Goal: Task Accomplishment & Management: Manage account settings

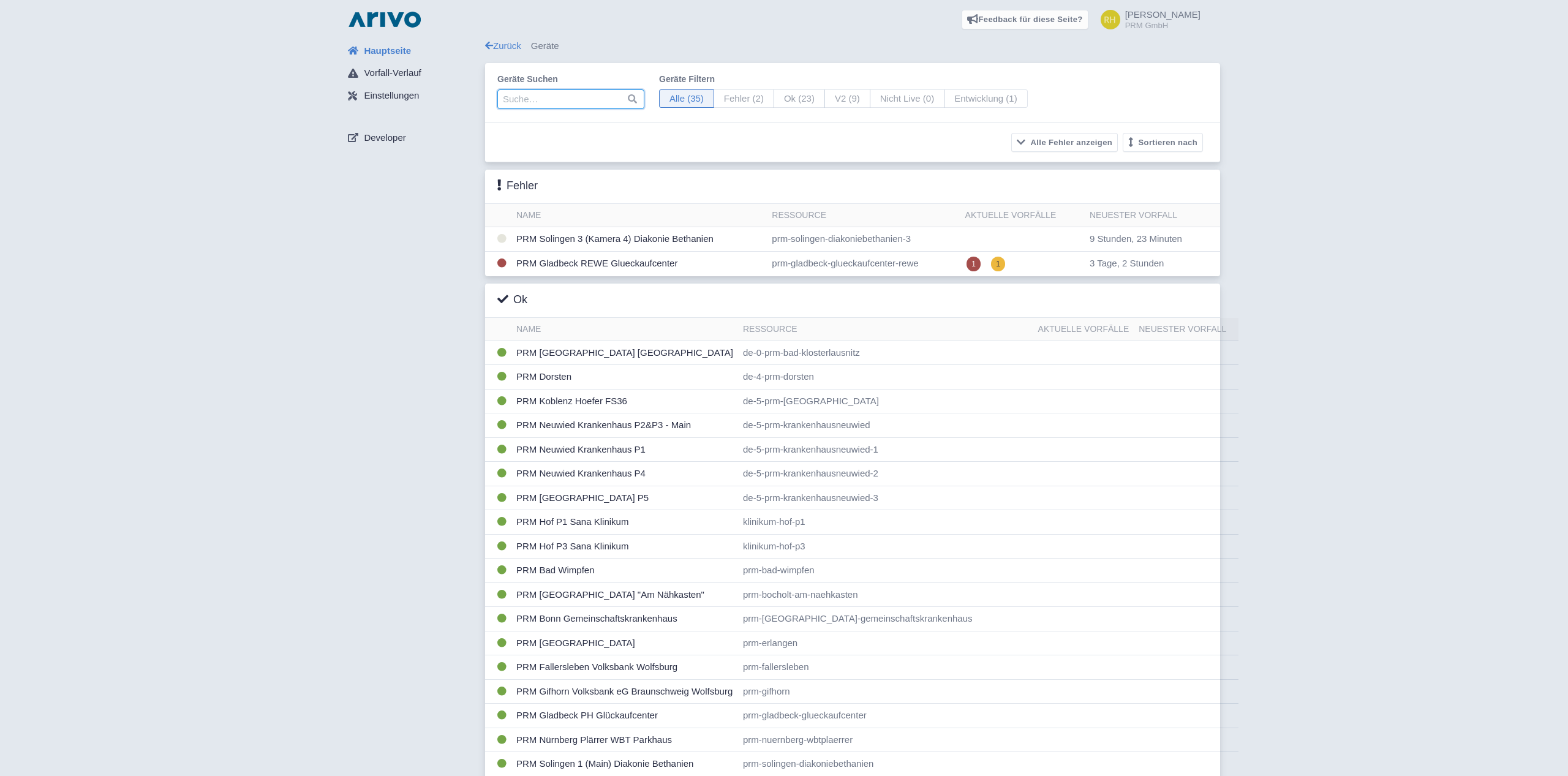
click at [535, 98] on input "search" at bounding box center [571, 99] width 147 height 20
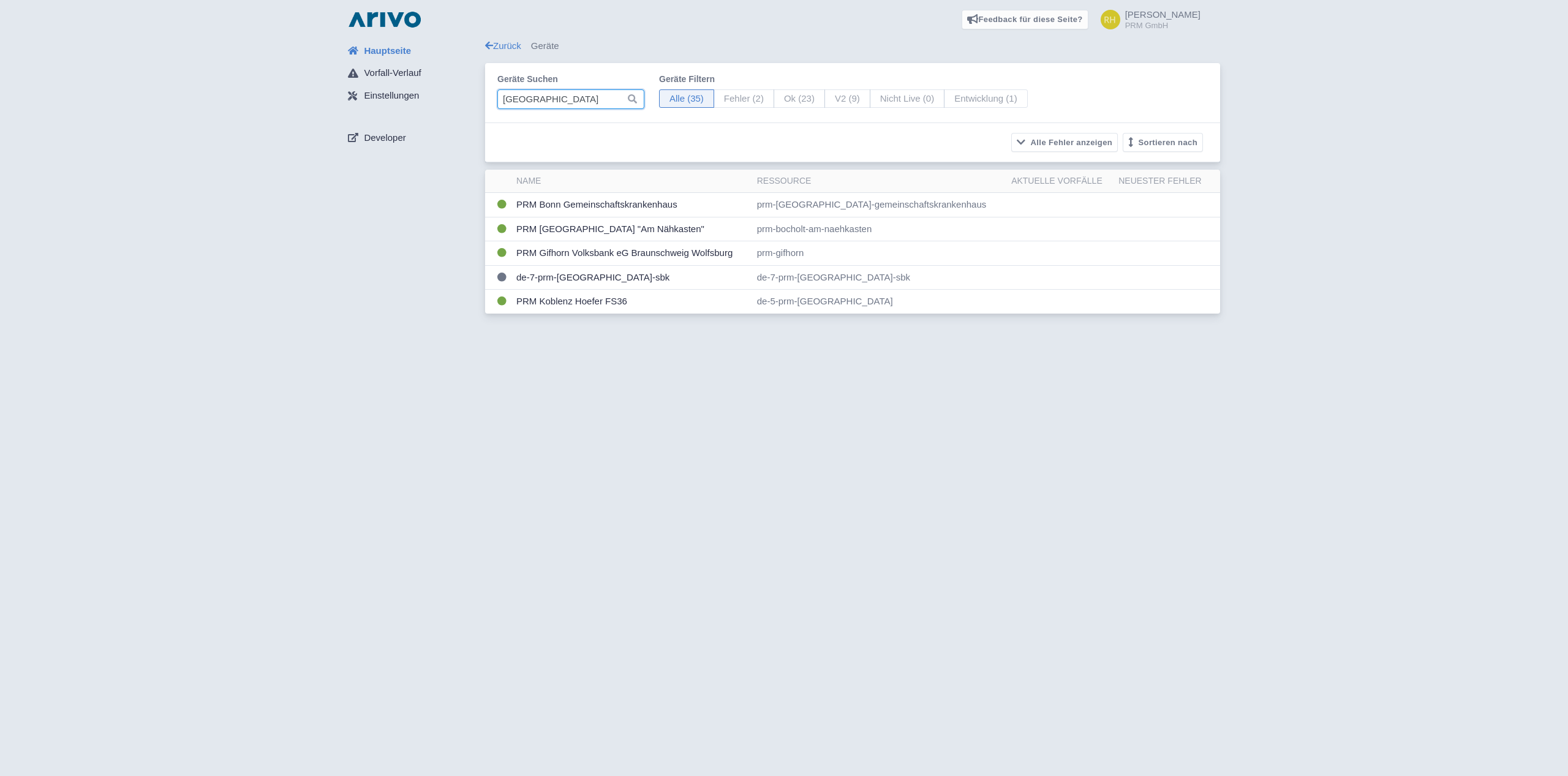
click at [552, 96] on input "bonn" at bounding box center [571, 99] width 147 height 20
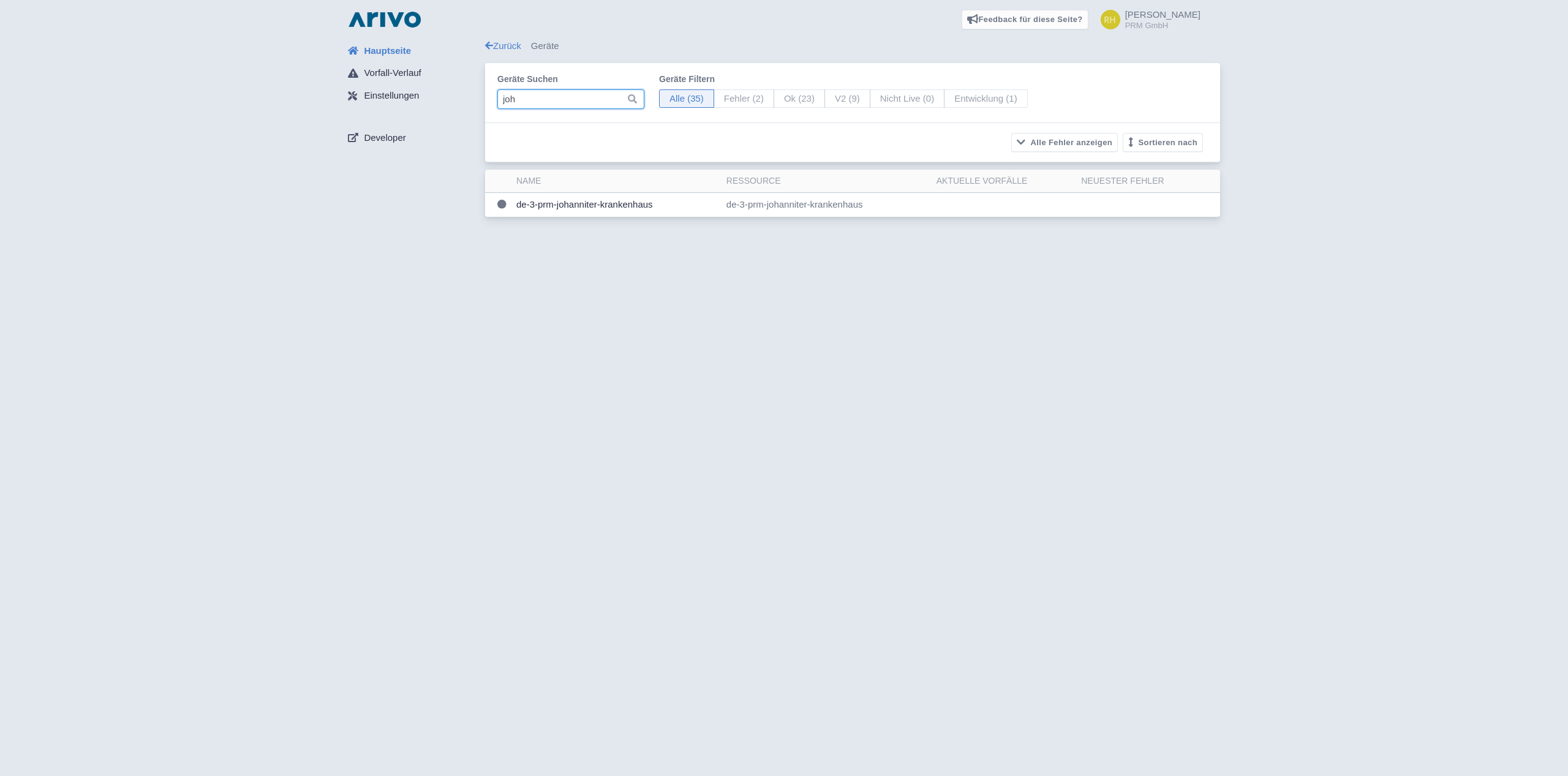
type input "john"
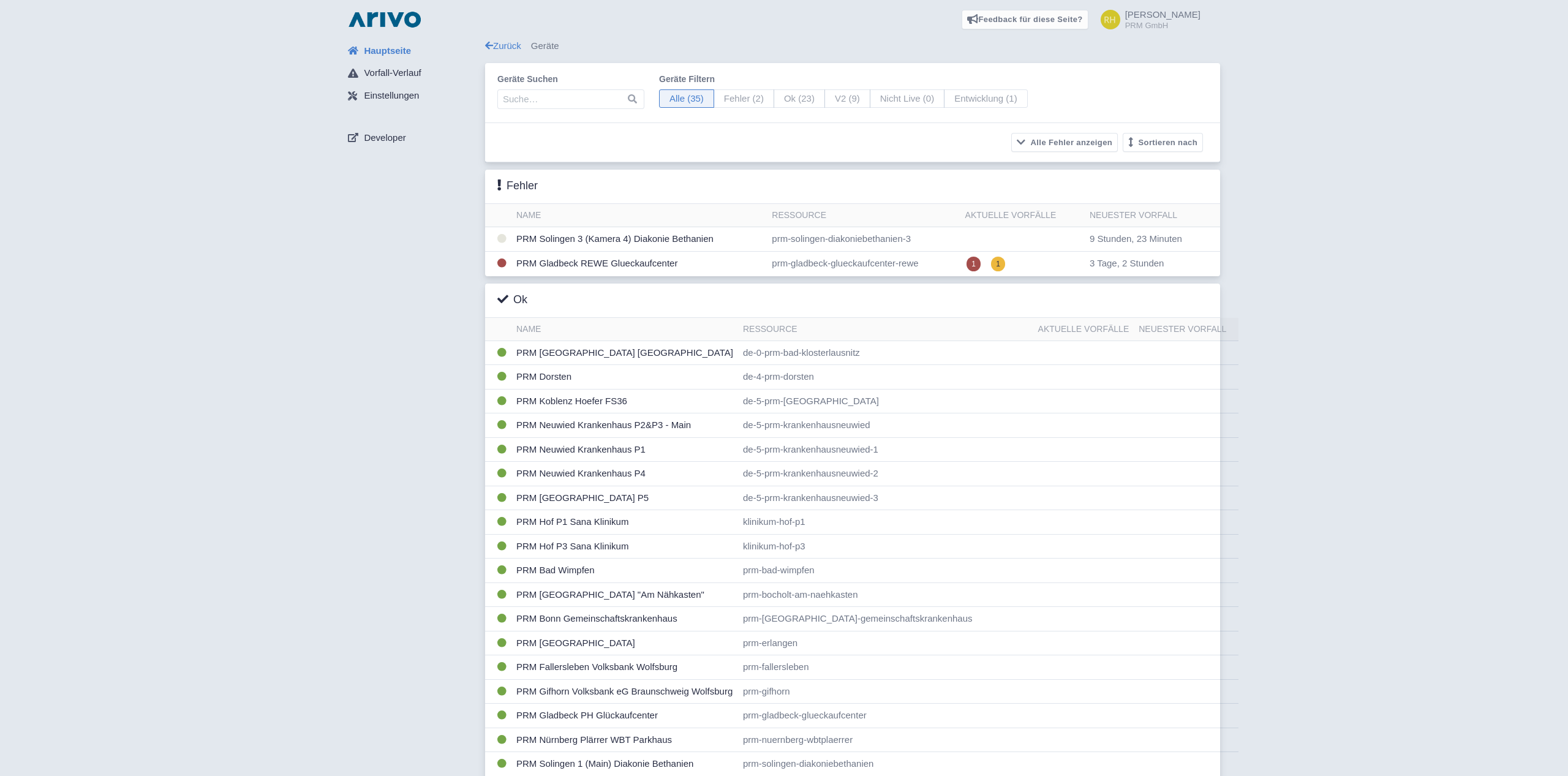
click at [240, 226] on div "Hauptseite Vorfall-Verlauf Einstellungen Developer Zurück Geräte Geräte suchen …" at bounding box center [784, 613] width 1548 height 1147
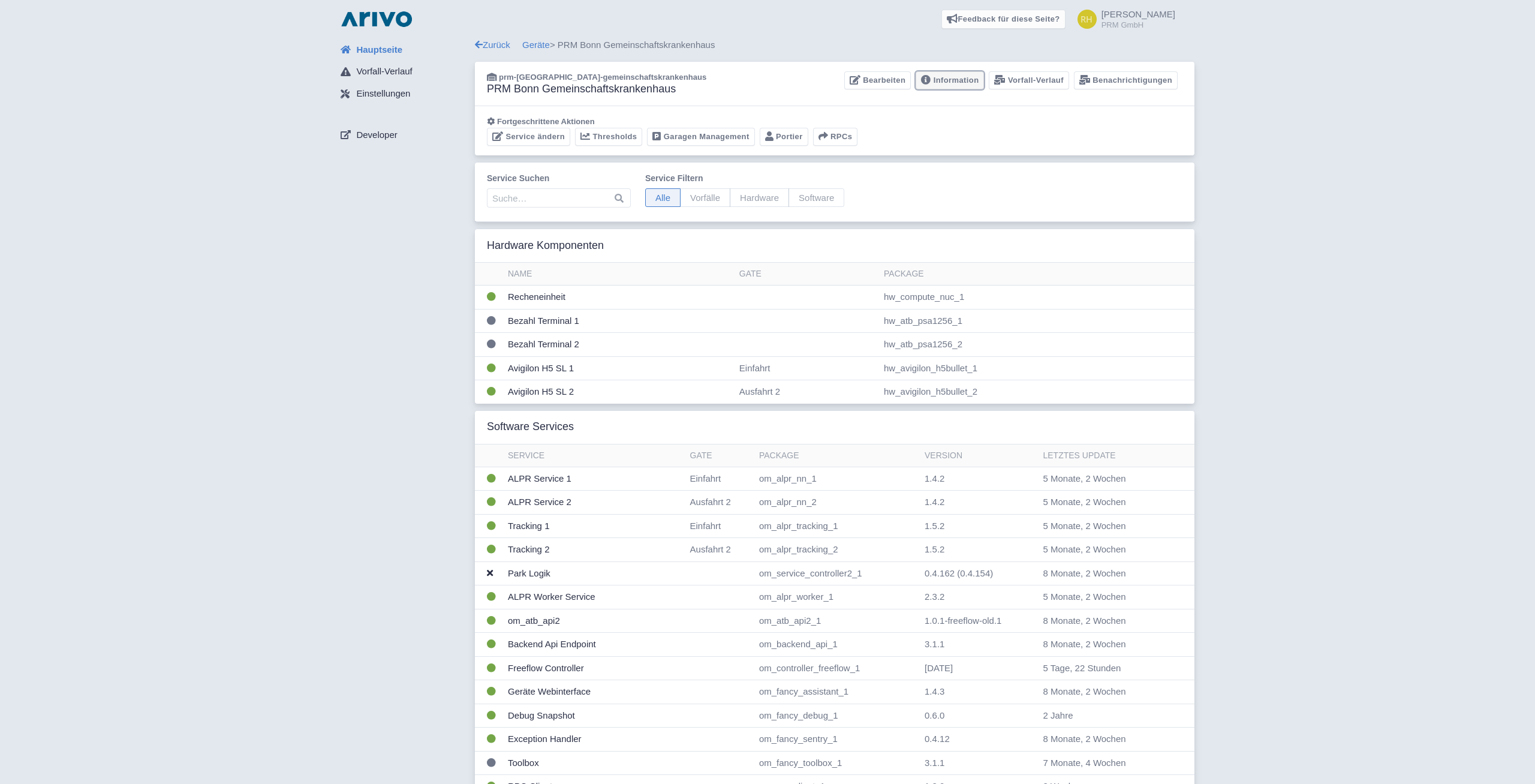
click at [940, 78] on link "Information" at bounding box center [949, 80] width 69 height 18
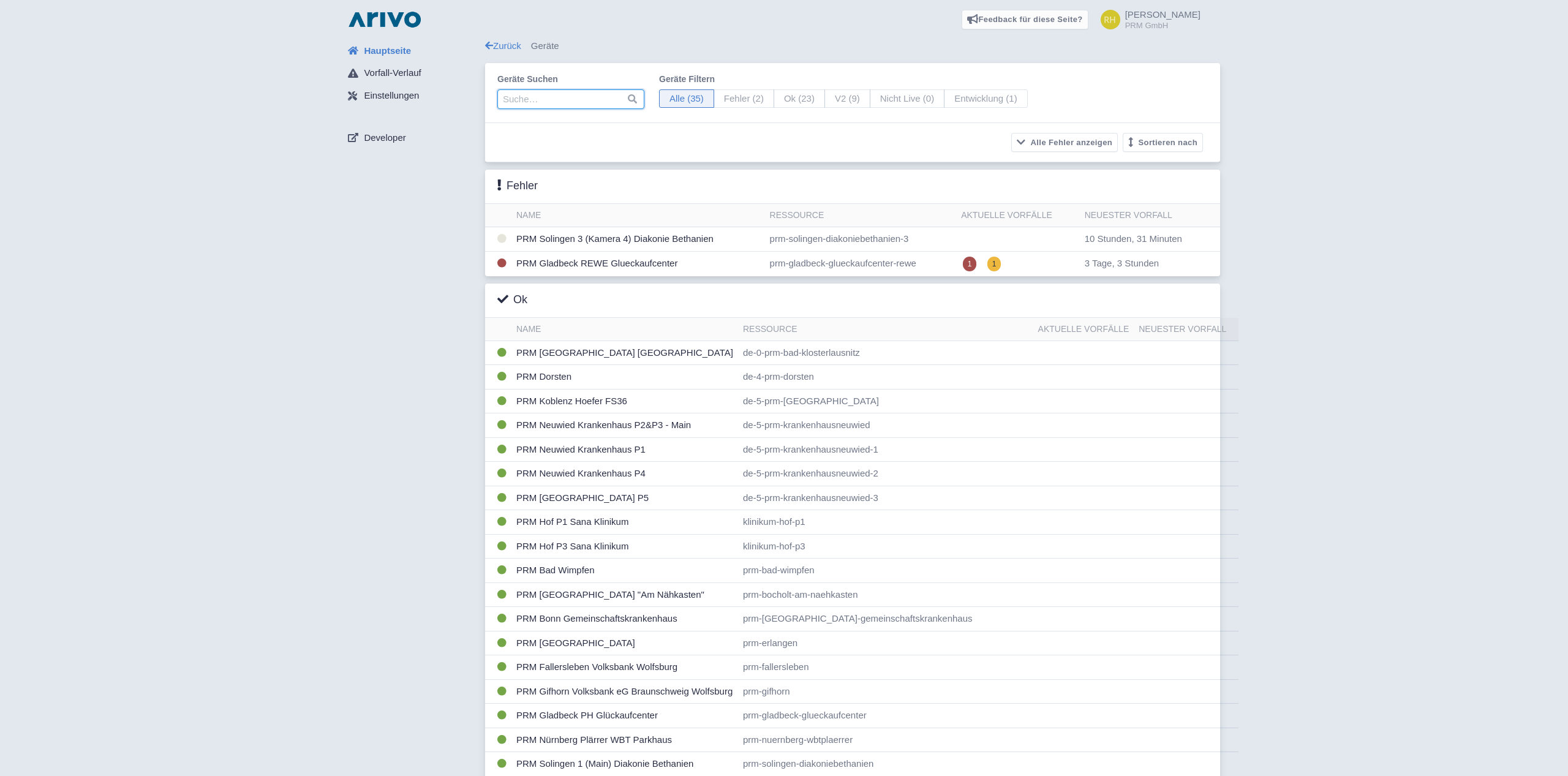
click at [556, 97] on input "search" at bounding box center [571, 99] width 147 height 20
click at [357, 11] on img at bounding box center [384, 20] width 78 height 20
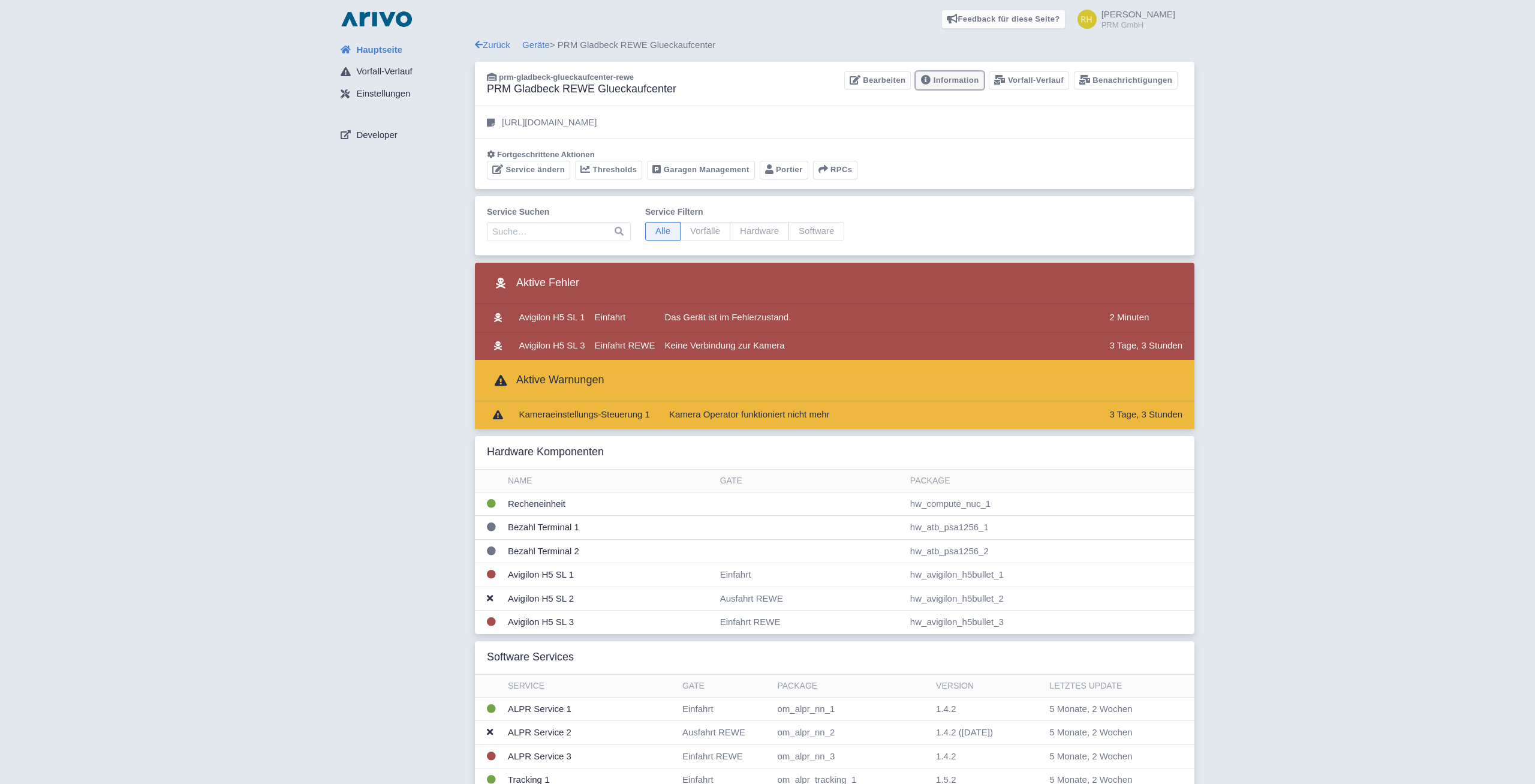
click at [954, 79] on link "Information" at bounding box center [949, 80] width 69 height 18
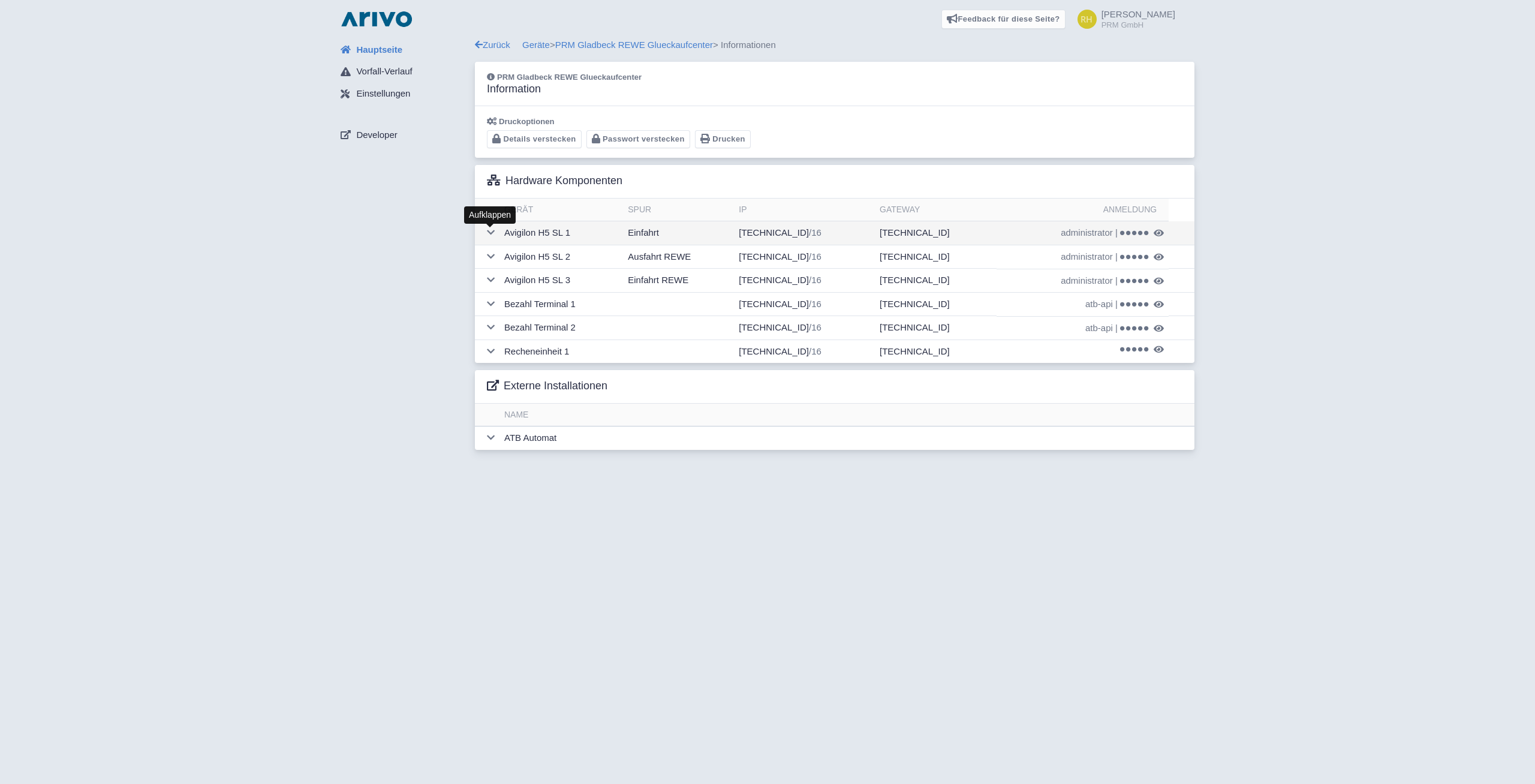
click at [492, 230] on icon at bounding box center [490, 232] width 8 height 9
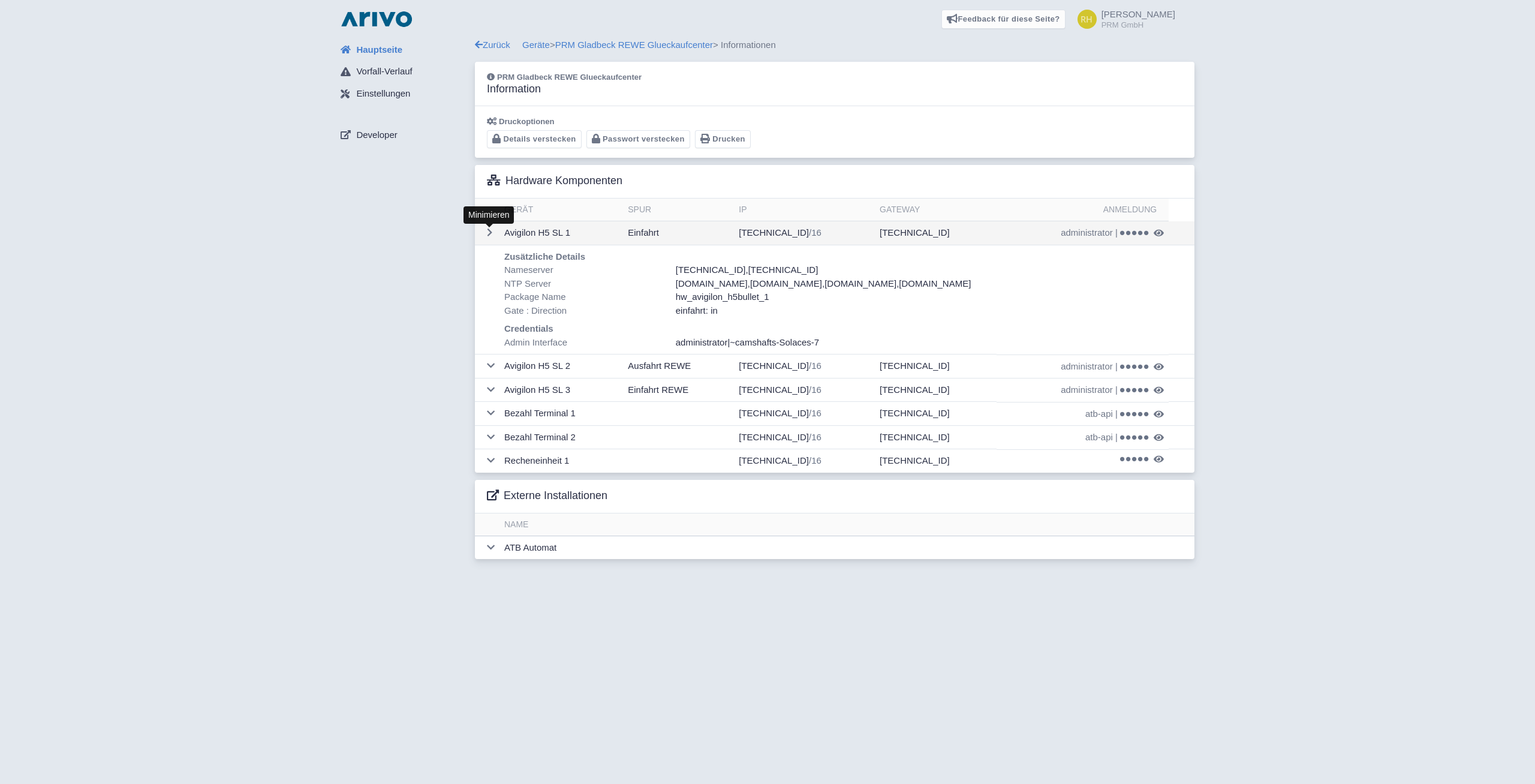
click at [492, 233] on icon at bounding box center [489, 232] width 5 height 9
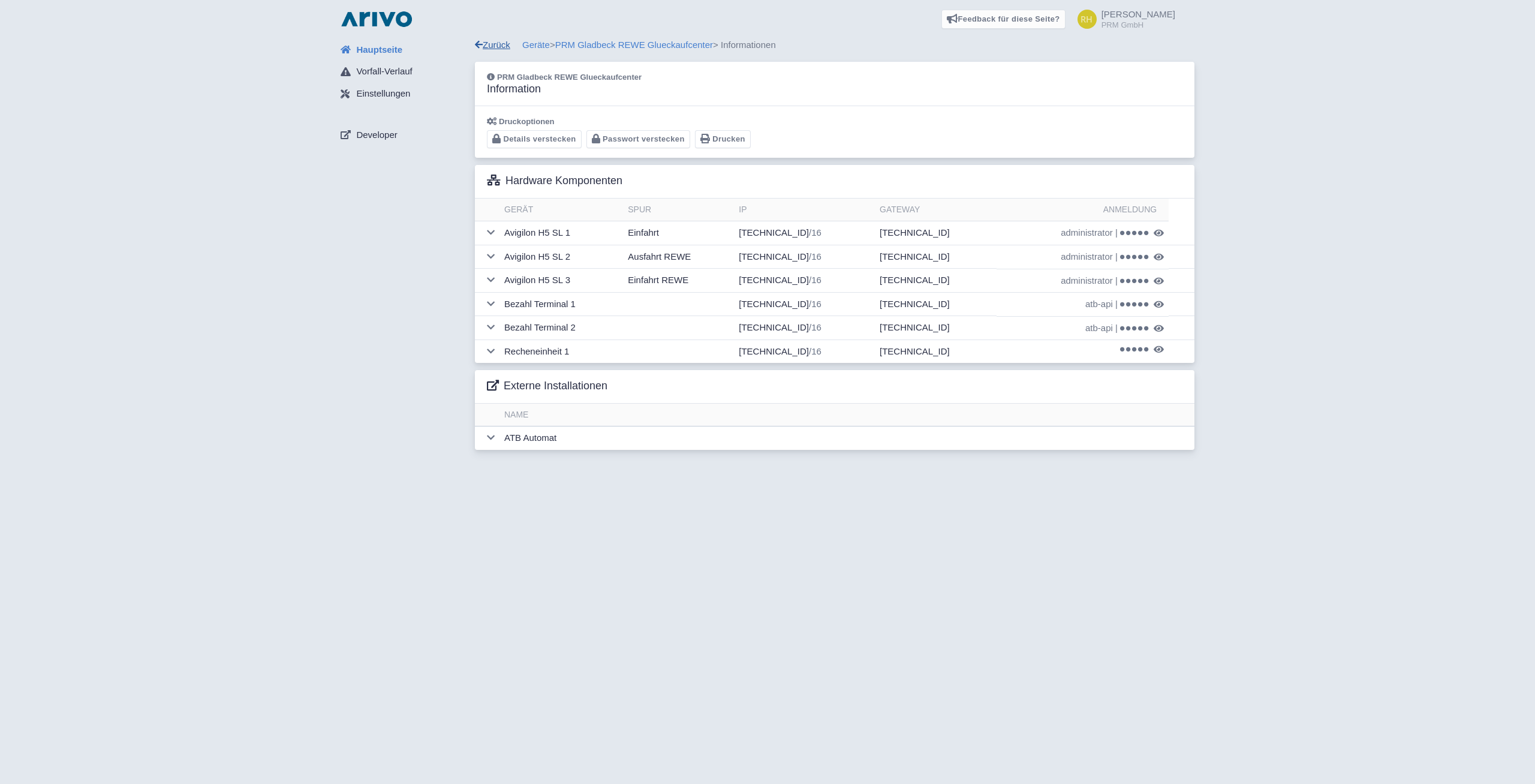
click at [502, 43] on link "Zurück" at bounding box center [492, 45] width 36 height 10
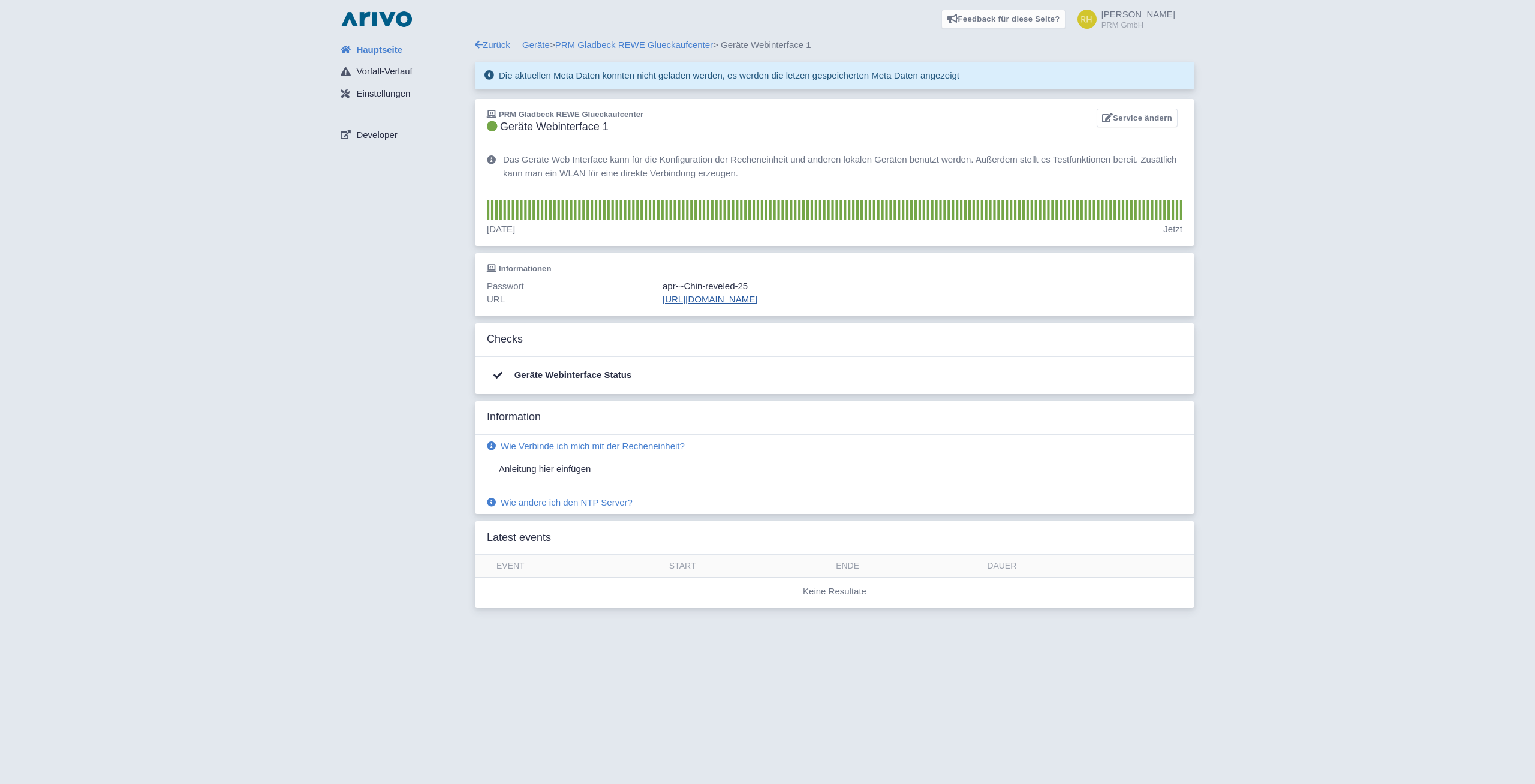
click at [744, 301] on link "[URL][DOMAIN_NAME]" at bounding box center [709, 299] width 95 height 10
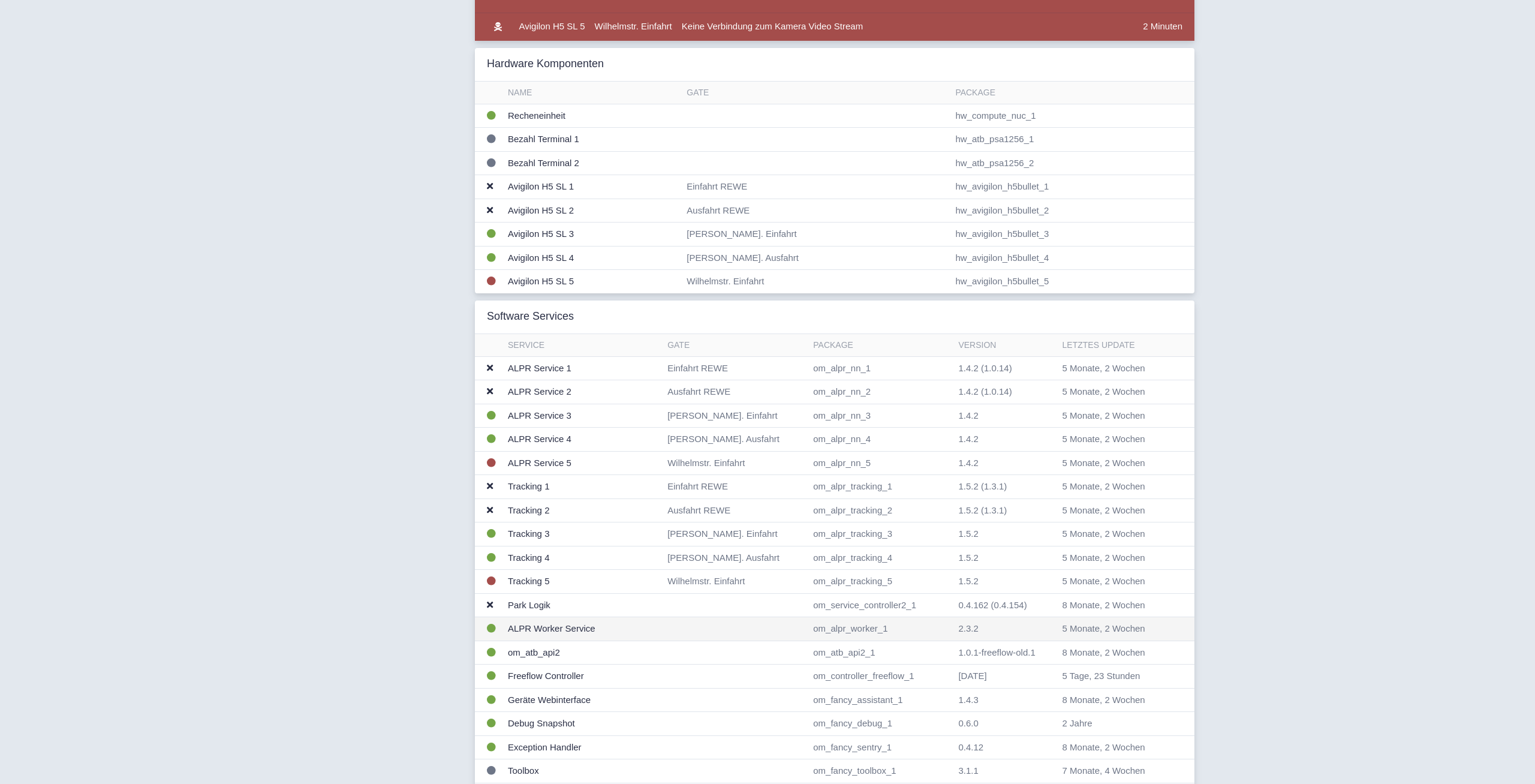
scroll to position [436, 0]
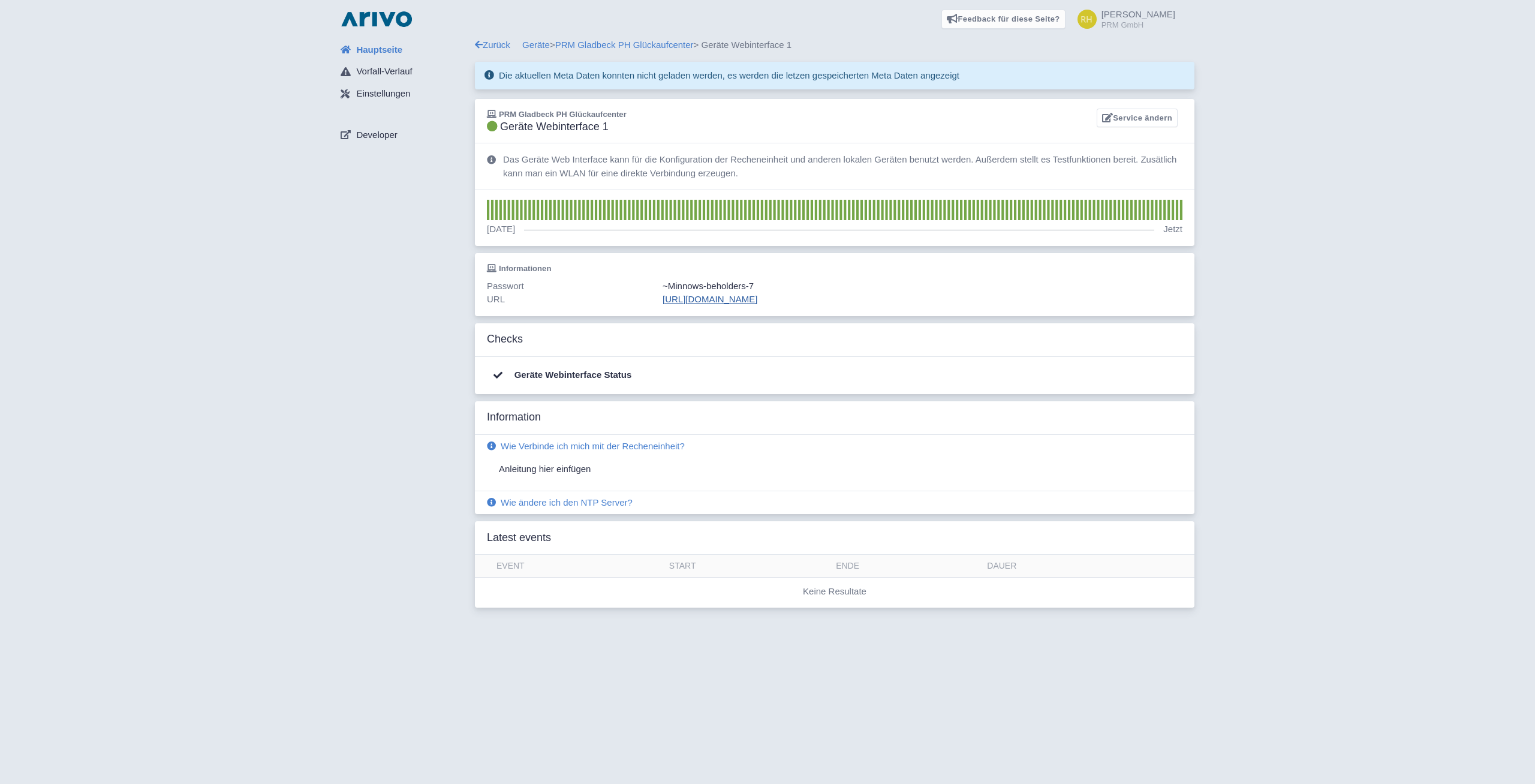
click at [723, 303] on link "[URL][DOMAIN_NAME]" at bounding box center [709, 299] width 95 height 10
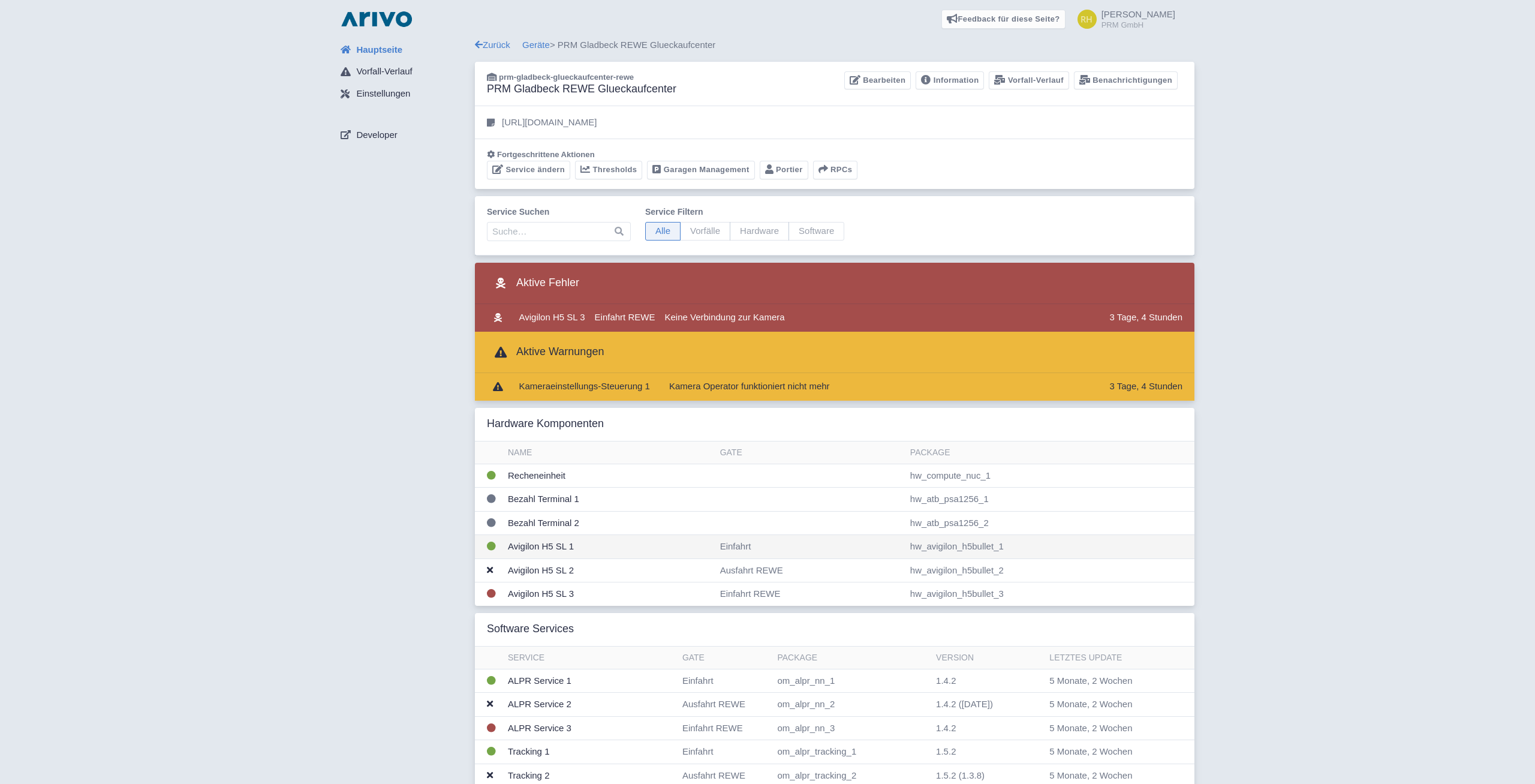
click at [555, 544] on td "Avigilon H5 SL 1" at bounding box center [609, 547] width 212 height 24
click at [503, 164] on link "Service ändern" at bounding box center [528, 169] width 83 height 18
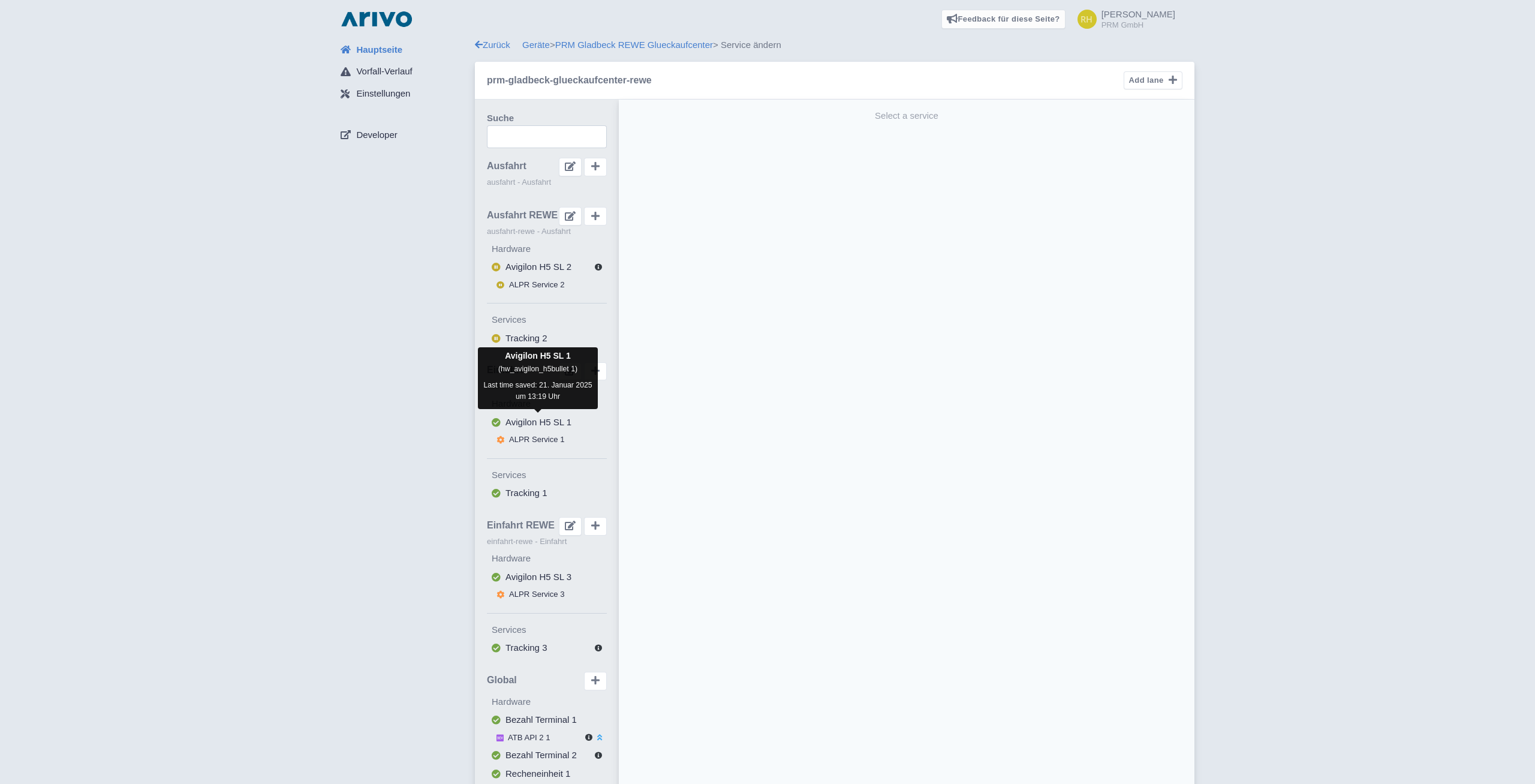
click at [522, 424] on span "Avigilon H5 SL 1" at bounding box center [538, 422] width 66 height 10
select select "e962bda6-bbec-4940-8ae1-189dfd326b83"
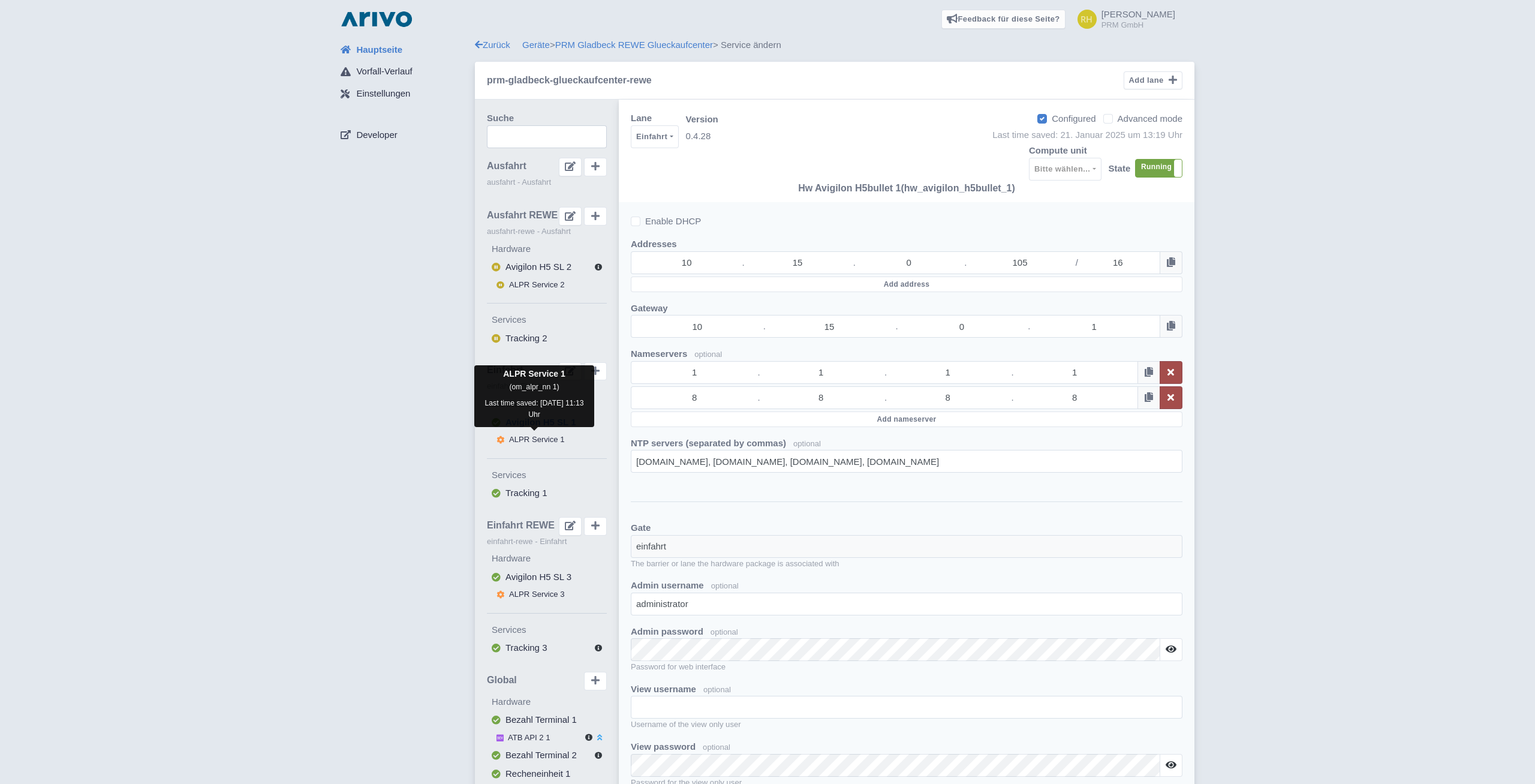
click at [528, 435] on span "ALPR Service 1" at bounding box center [537, 439] width 56 height 9
select select
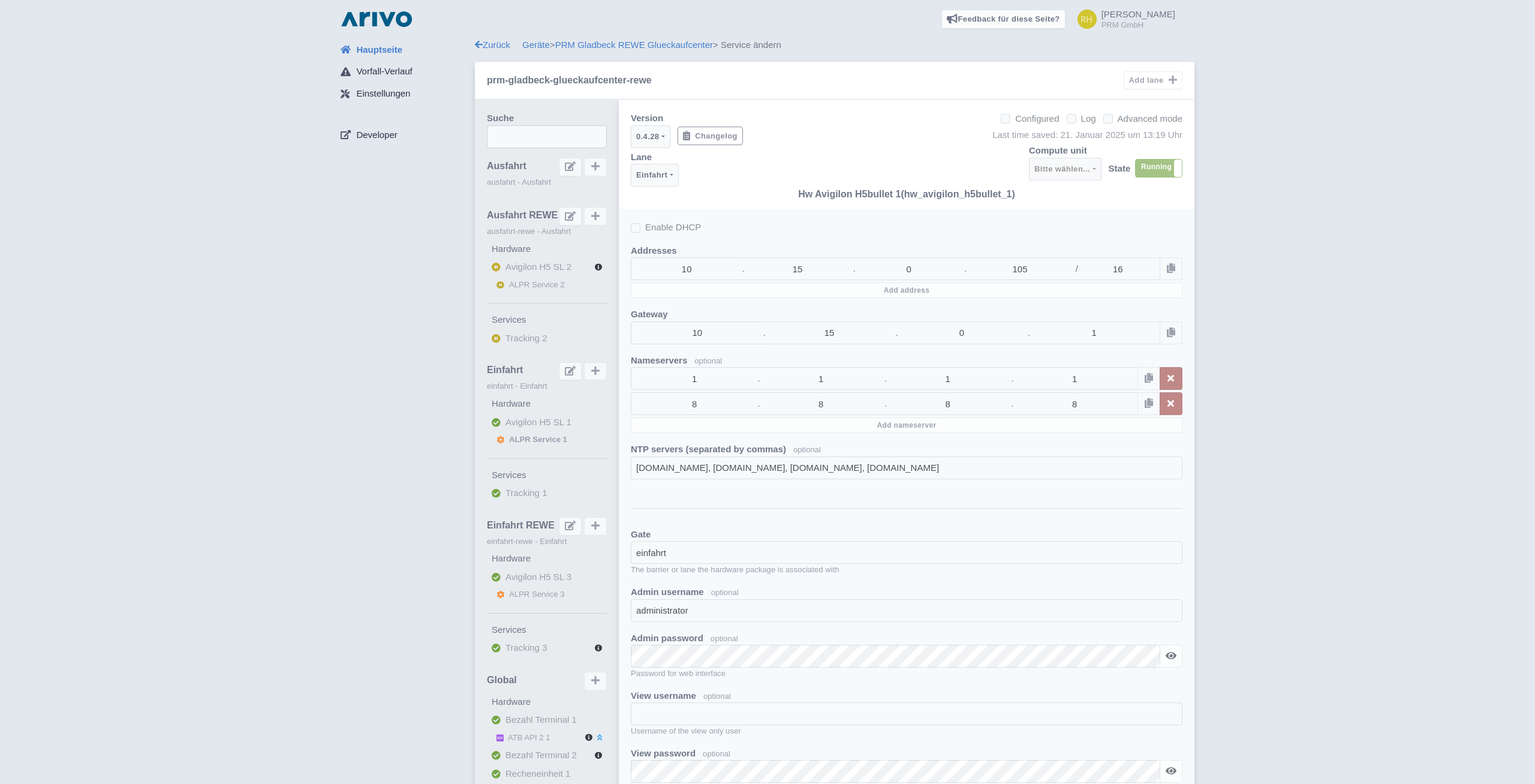
select select "0d706d47-3f42-447f-9a3a-d643ba3fa3ea"
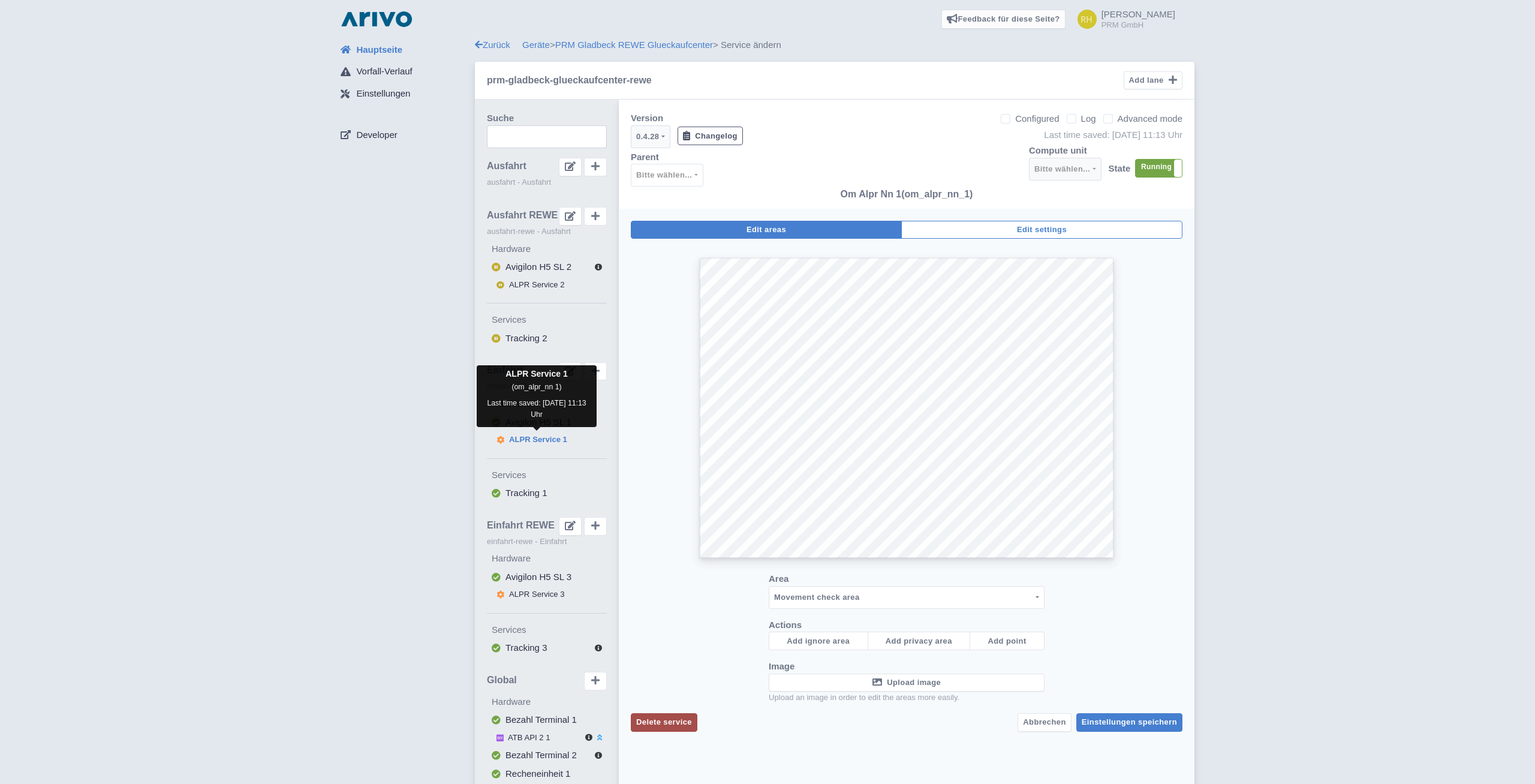
checkbox input "false"
select select
select select "3e4f05f2-75bf-4524-9a83-f293ada140c9"
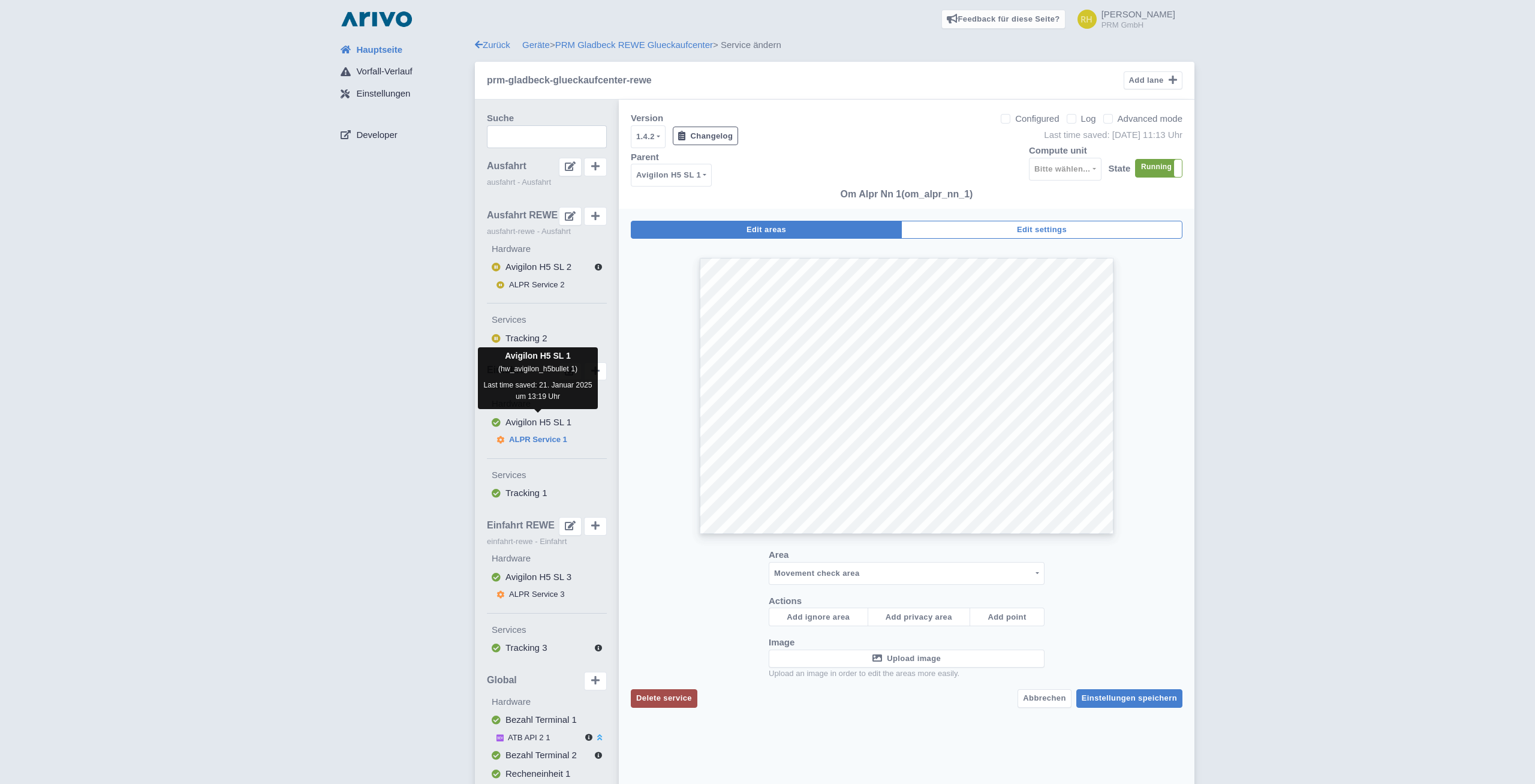
click at [538, 416] on span "Avigilon H5 SL 1" at bounding box center [538, 422] width 66 height 10
select select
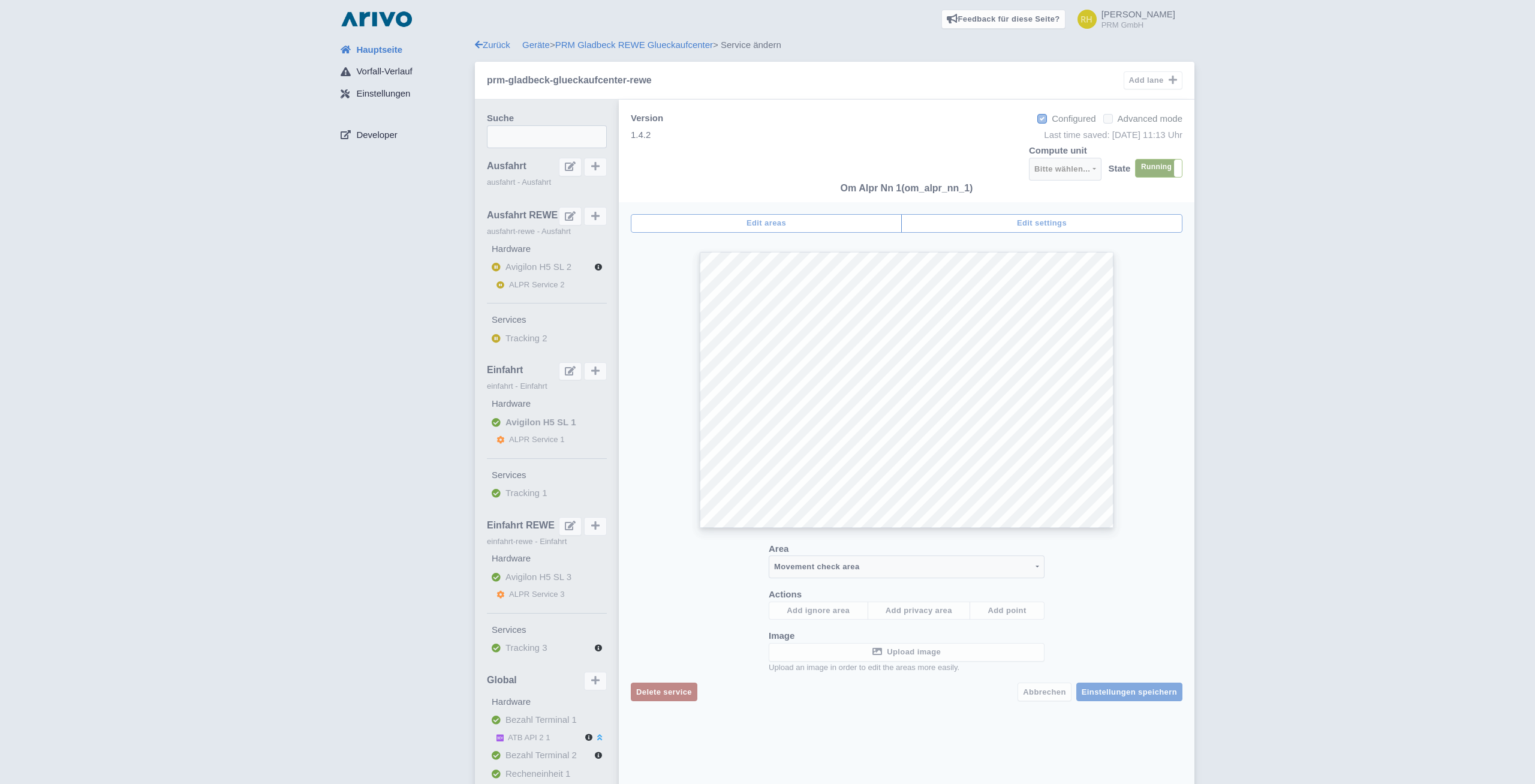
checkbox input "true"
select select
select select "e962bda6-bbec-4940-8ae1-189dfd326b83"
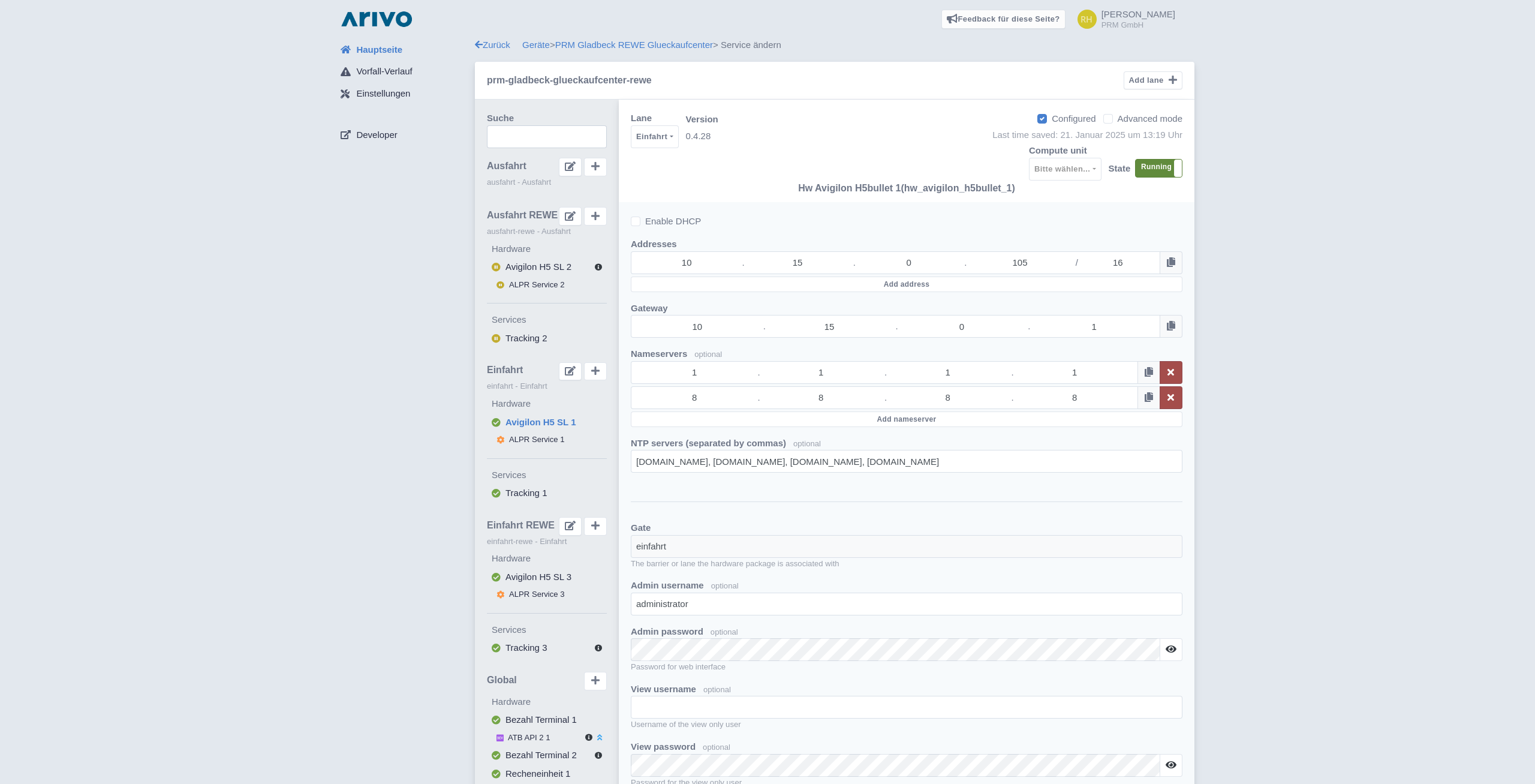
click at [1149, 169] on label "Running" at bounding box center [1158, 168] width 46 height 17
click at [542, 435] on span "ALPR Service 1" at bounding box center [537, 439] width 56 height 9
select select
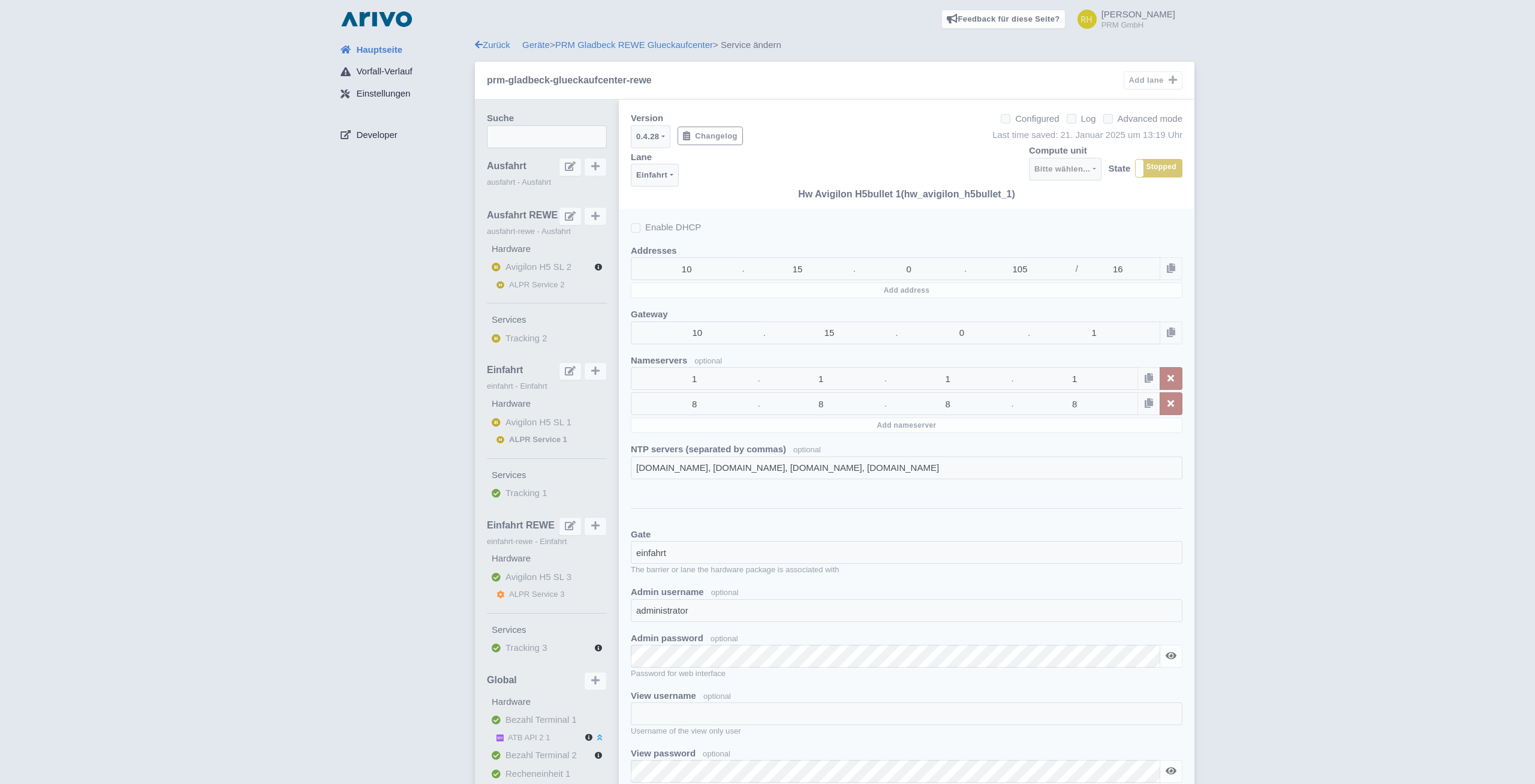
select select "0d706d47-3f42-447f-9a3a-d643ba3fa3ea"
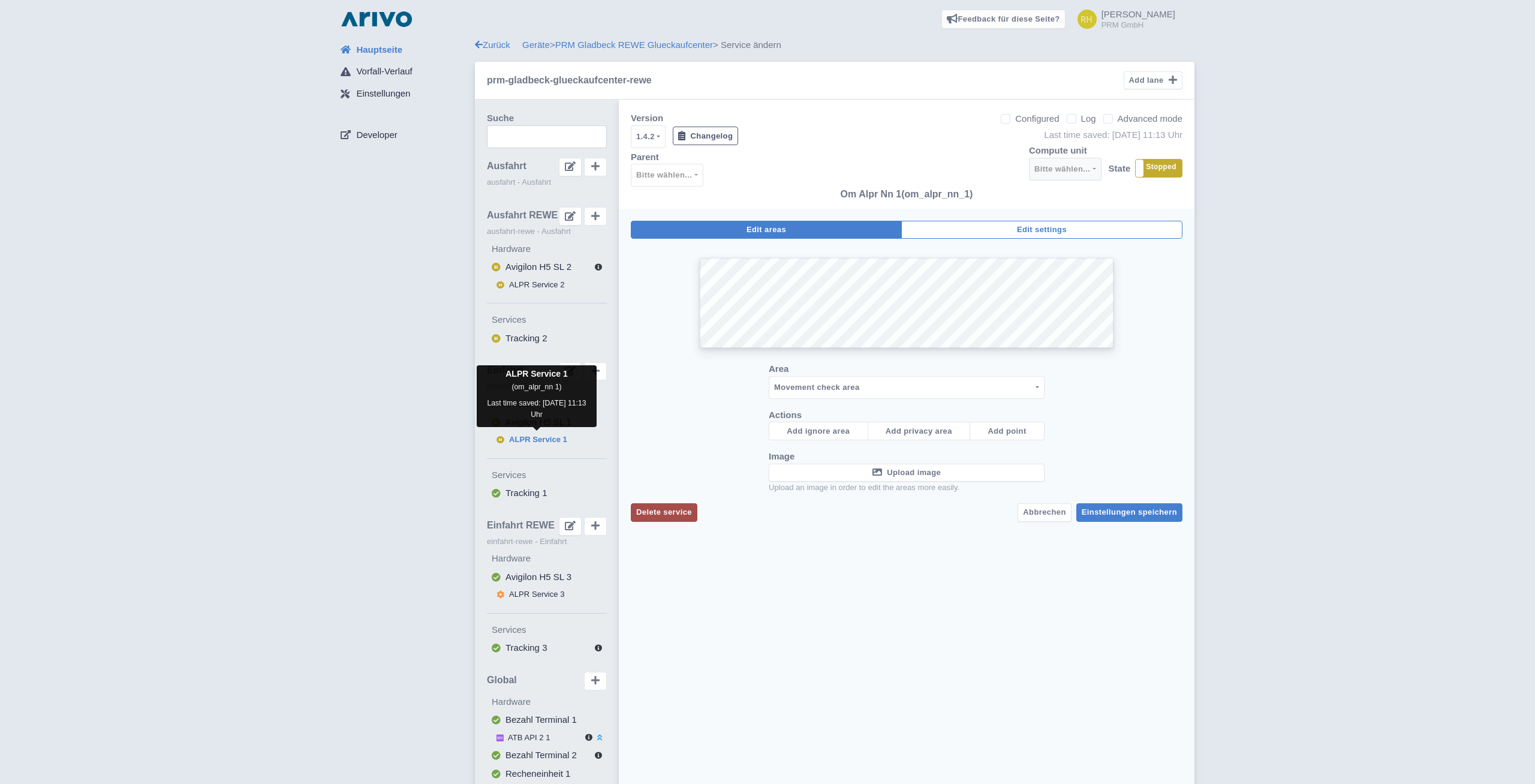
checkbox input "false"
select select
select select "3e4f05f2-75bf-4524-9a83-f293ada140c9"
click at [542, 418] on span "Avigilon H5 SL 1" at bounding box center [538, 422] width 66 height 10
select select
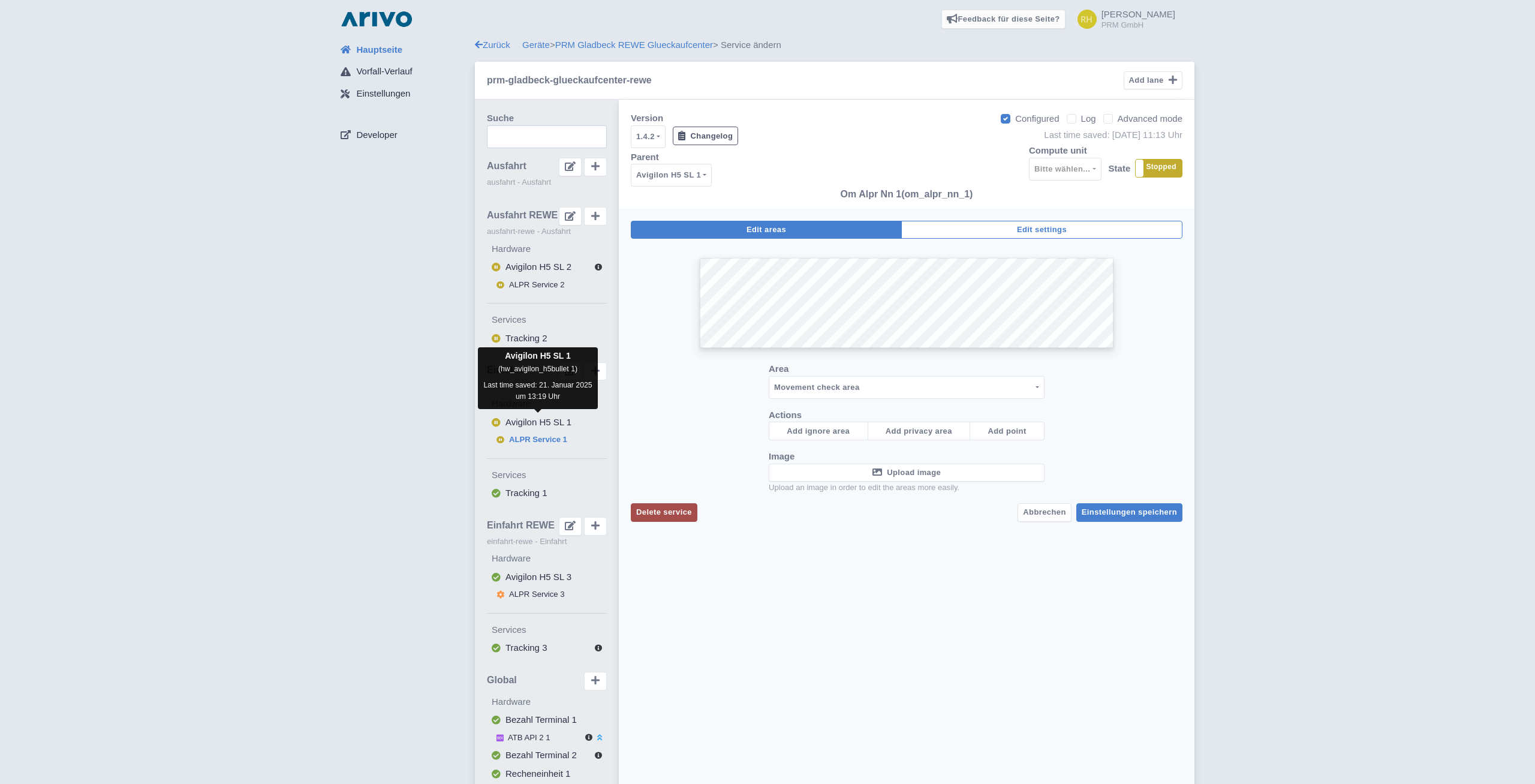
select select "e962bda6-bbec-4940-8ae1-189dfd326b83"
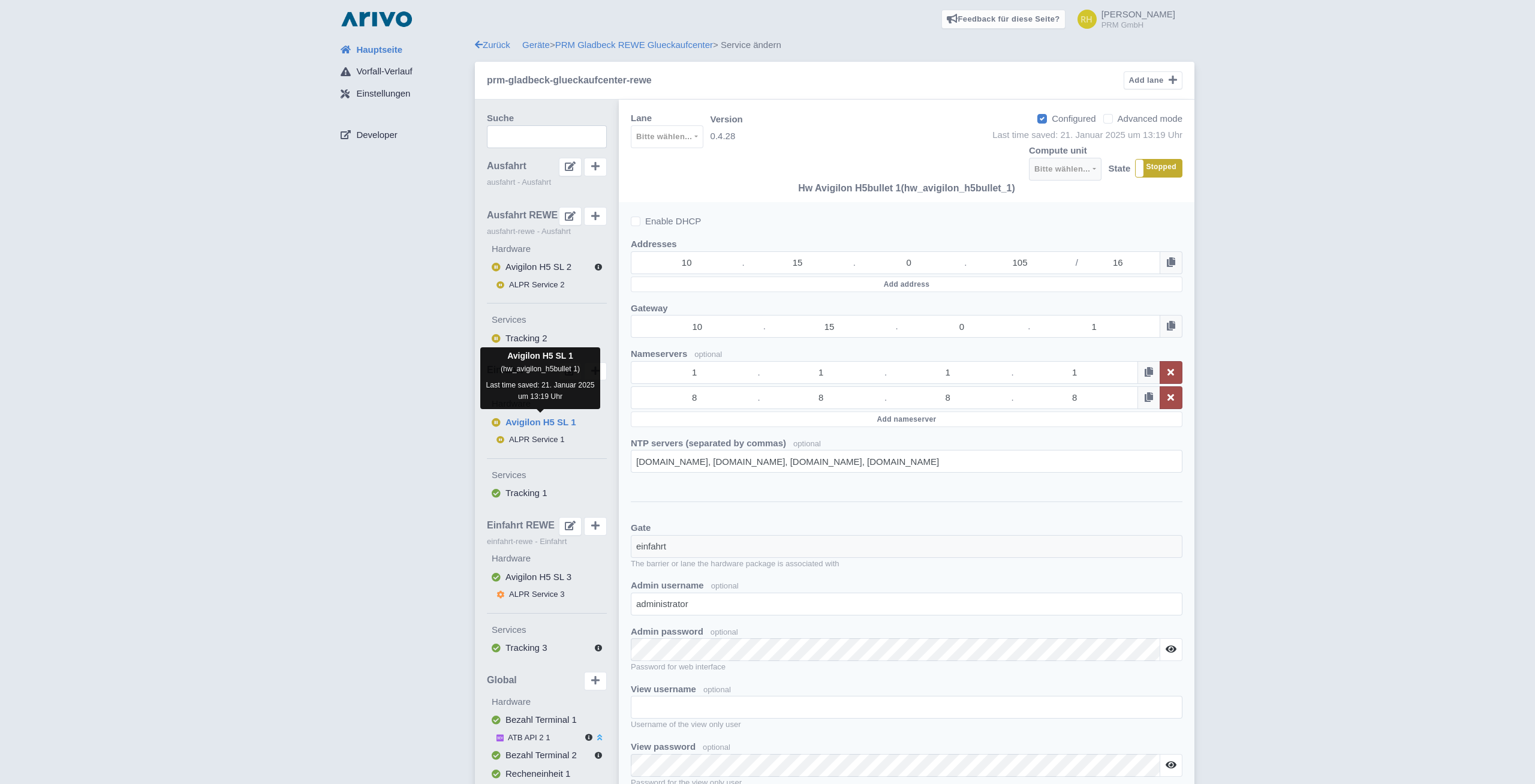
checkbox input "true"
select select
click at [509, 440] on span at bounding box center [501, 440] width 15 height 12
checkbox input "false"
select select
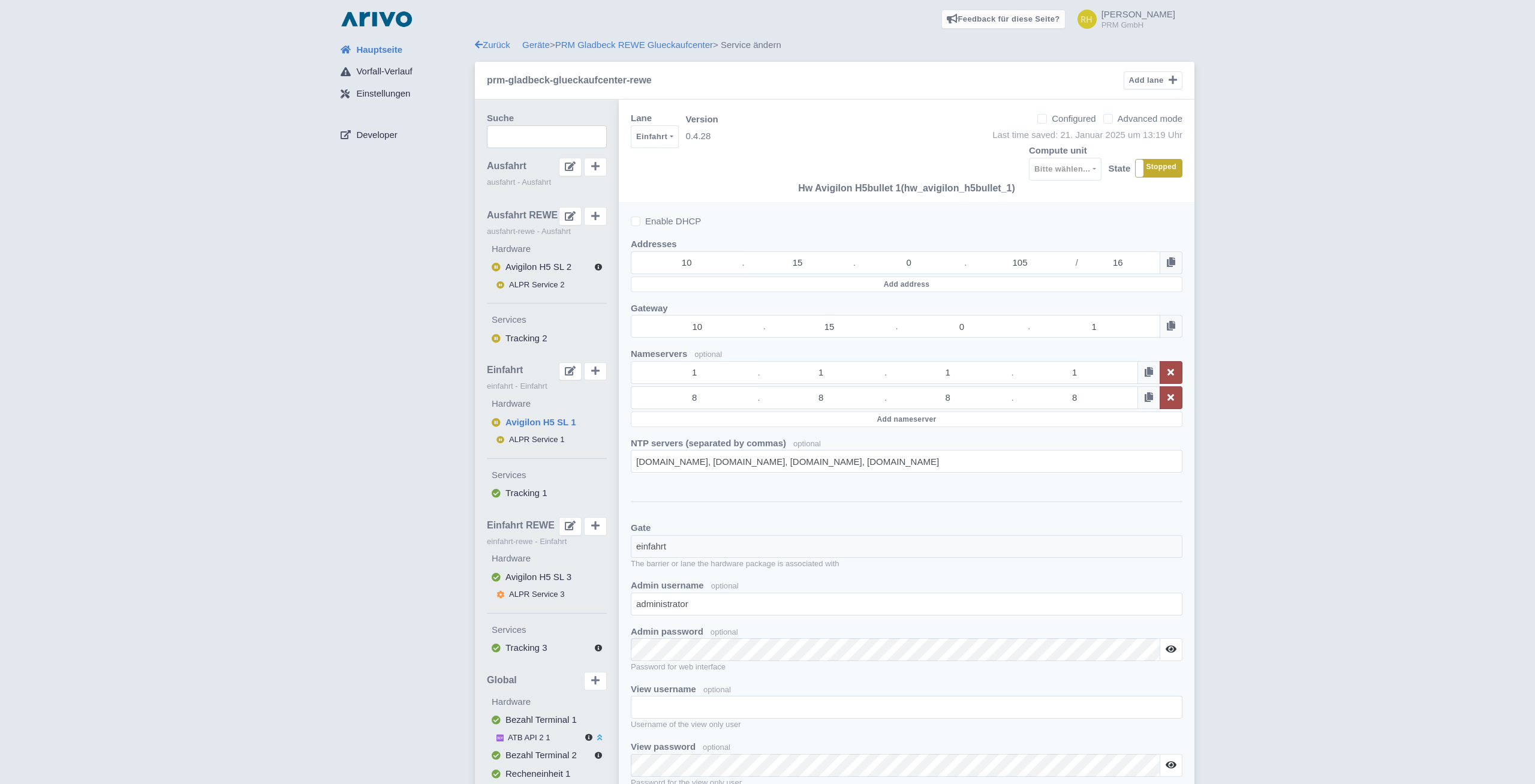
select select "0d706d47-3f42-447f-9a3a-d643ba3fa3ea"
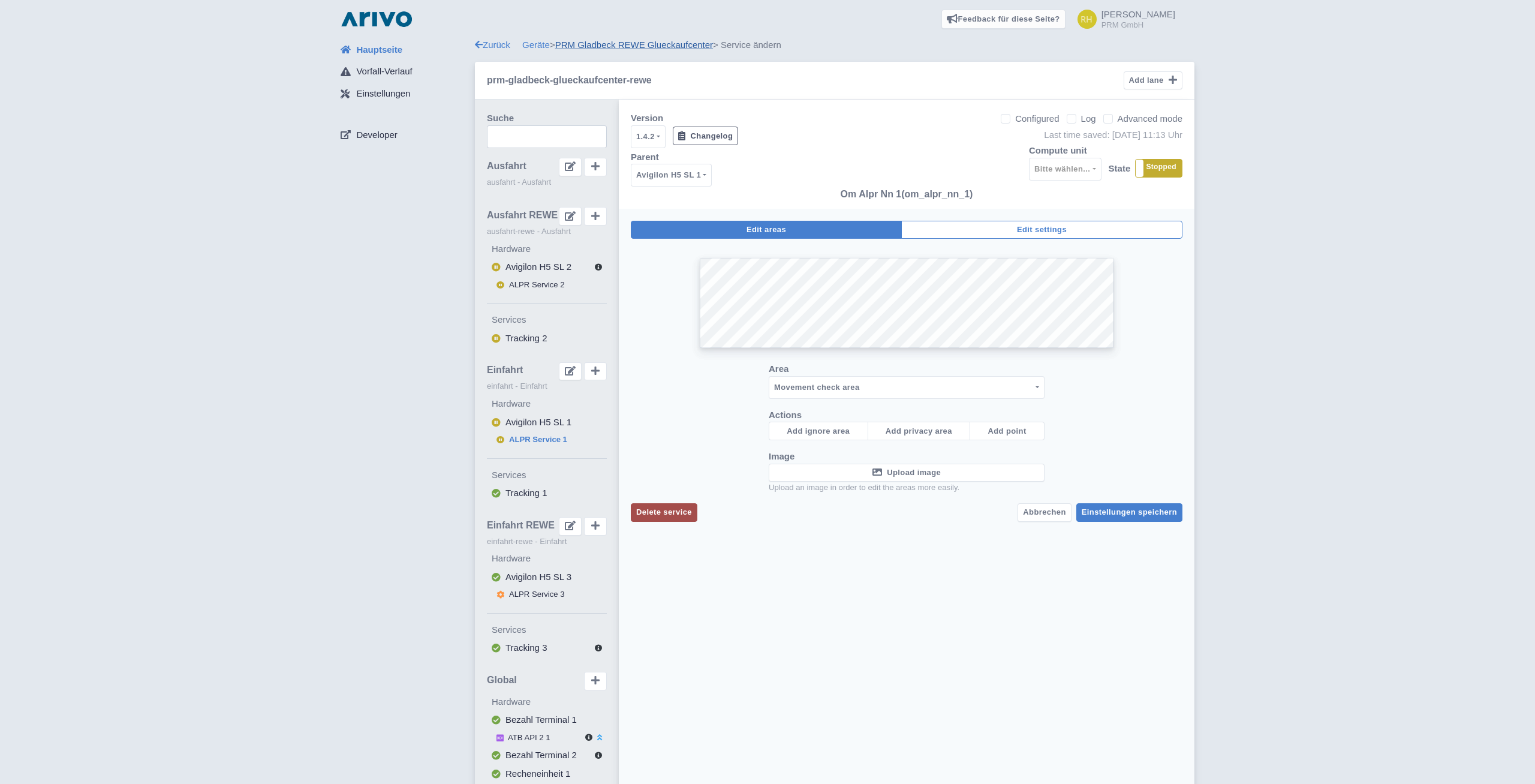
click at [595, 43] on link "PRM Gladbeck REWE Glueckaufcenter" at bounding box center [634, 45] width 157 height 10
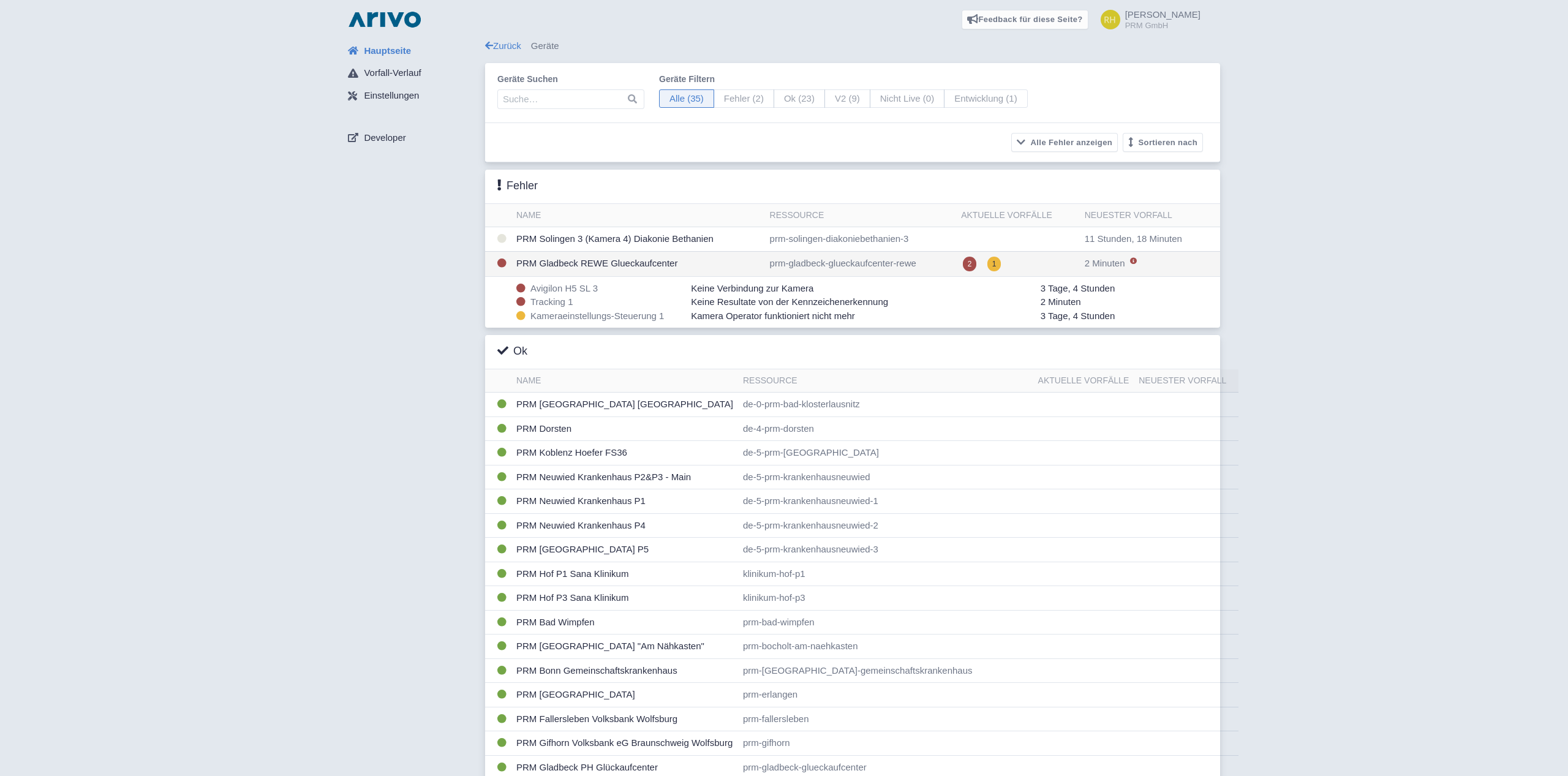
click at [612, 258] on td "PRM Gladbeck REWE Glueckaufcenter" at bounding box center [638, 264] width 254 height 25
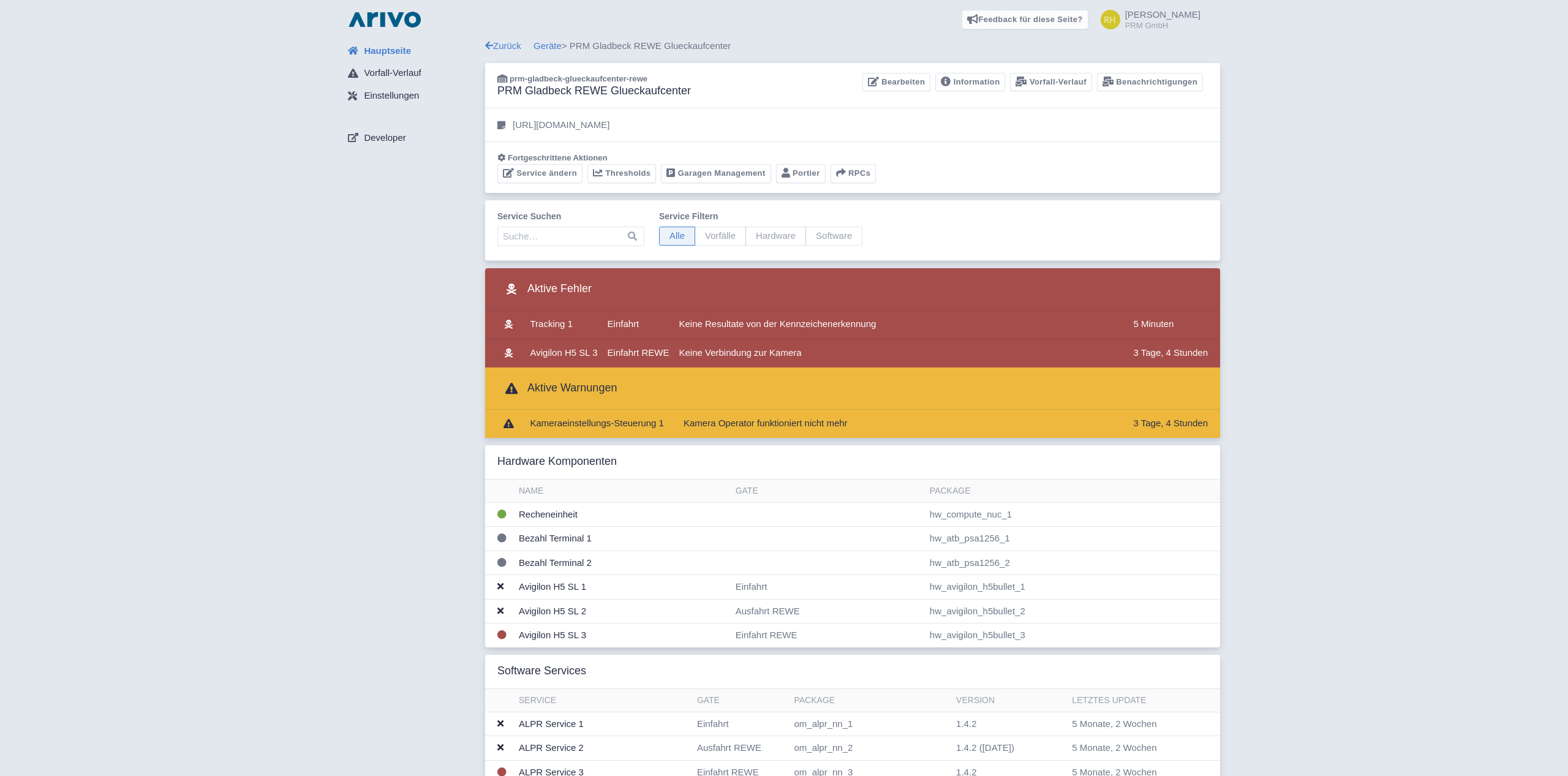
click at [363, 3] on div "Feedback für diese Seite? Screenshot mitsenden [GEOGRAPHIC_DATA] Danke für Ihr …" at bounding box center [784, 20] width 1548 height 39
click at [383, 17] on img at bounding box center [384, 20] width 78 height 20
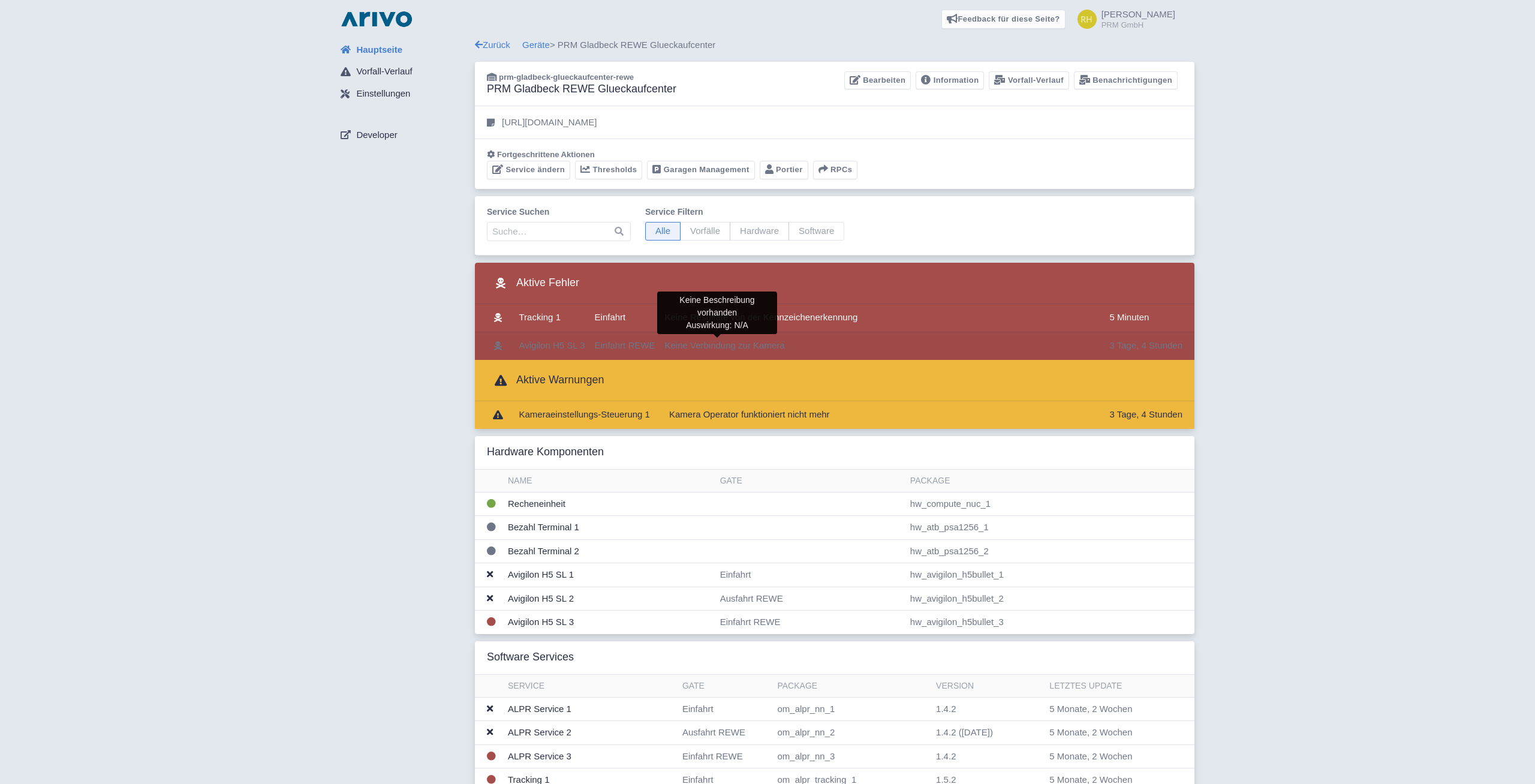
click at [747, 344] on span "Keine Verbindung zur Kamera" at bounding box center [724, 345] width 120 height 10
